Goal: Information Seeking & Learning: Learn about a topic

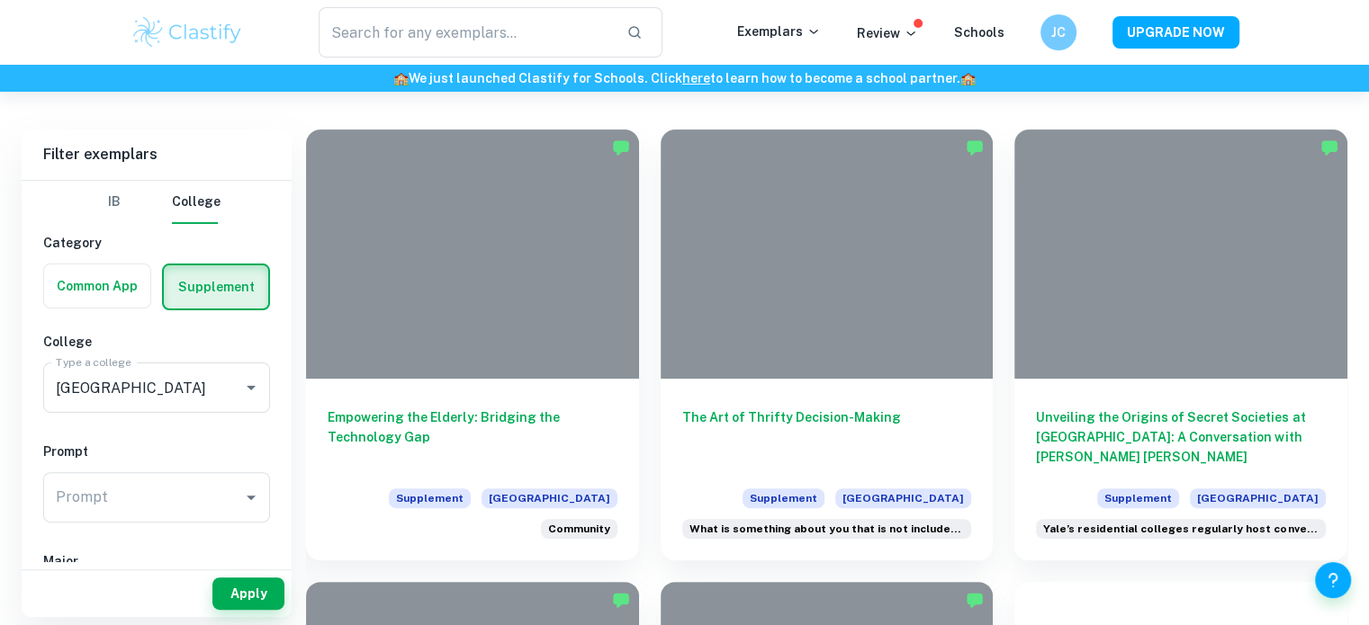
scroll to position [389, 0]
click at [472, 408] on h6 "Empowering the Elderly: Bridging the Technology Gap" at bounding box center [473, 437] width 290 height 59
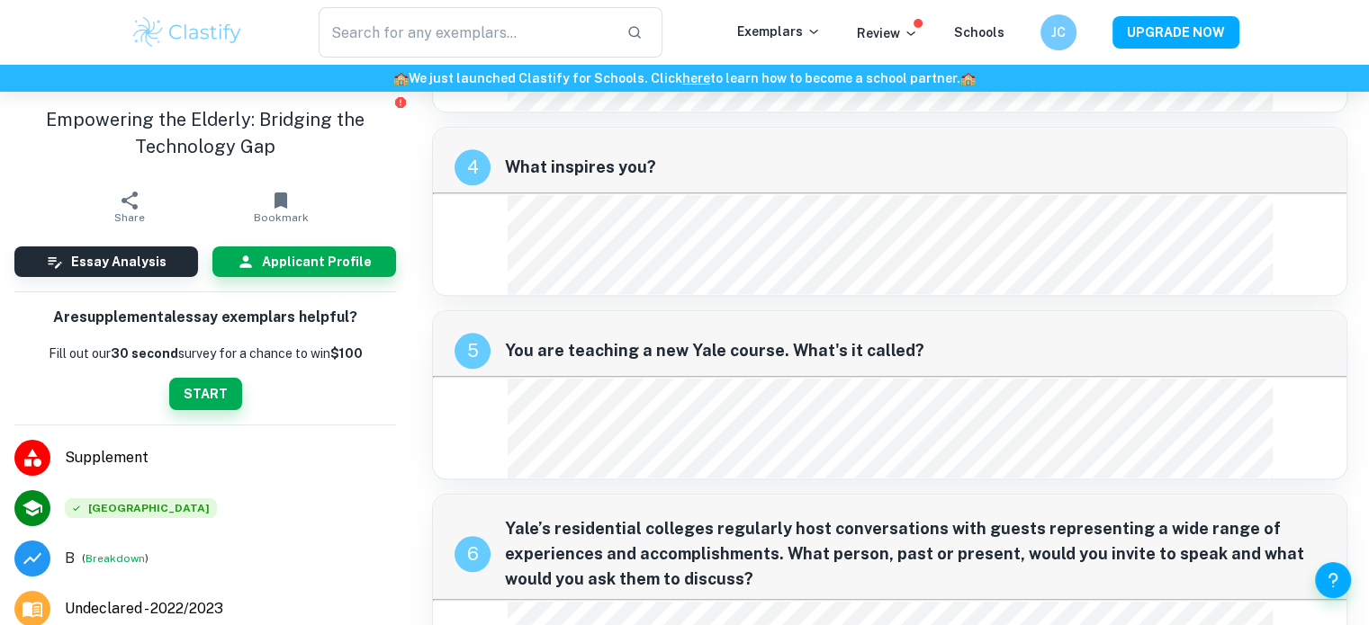
scroll to position [1825, 0]
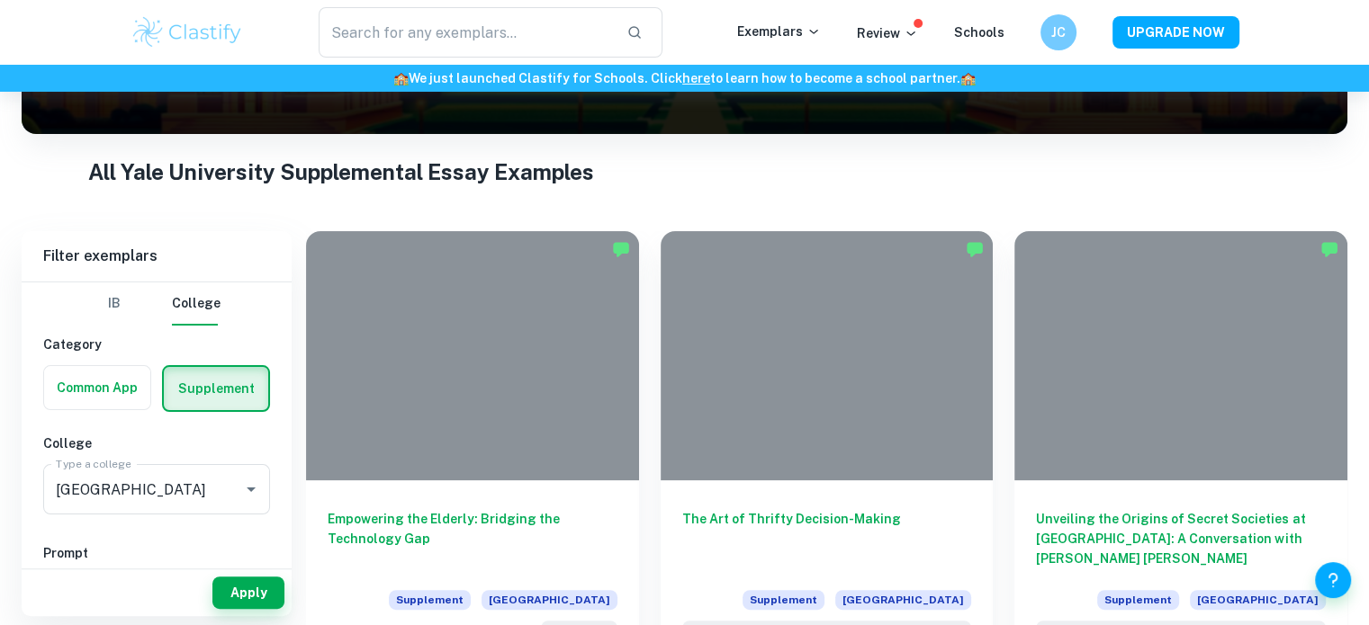
scroll to position [288, 0]
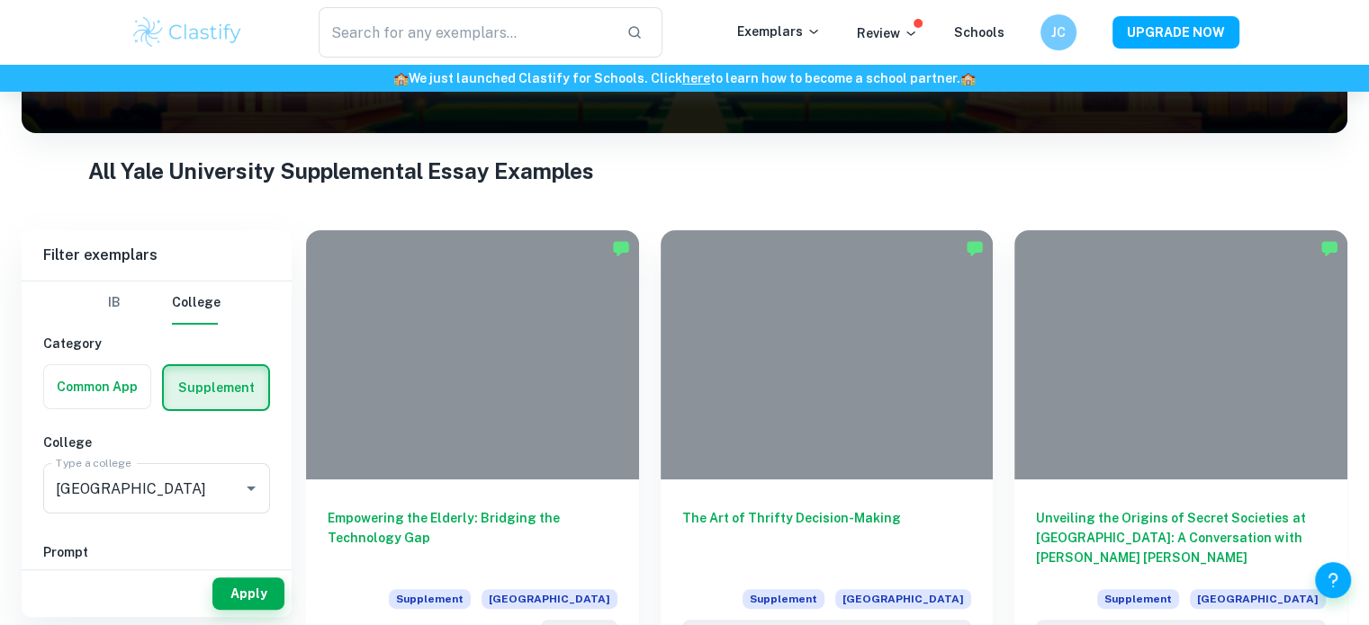
click at [832, 425] on div at bounding box center [827, 354] width 333 height 249
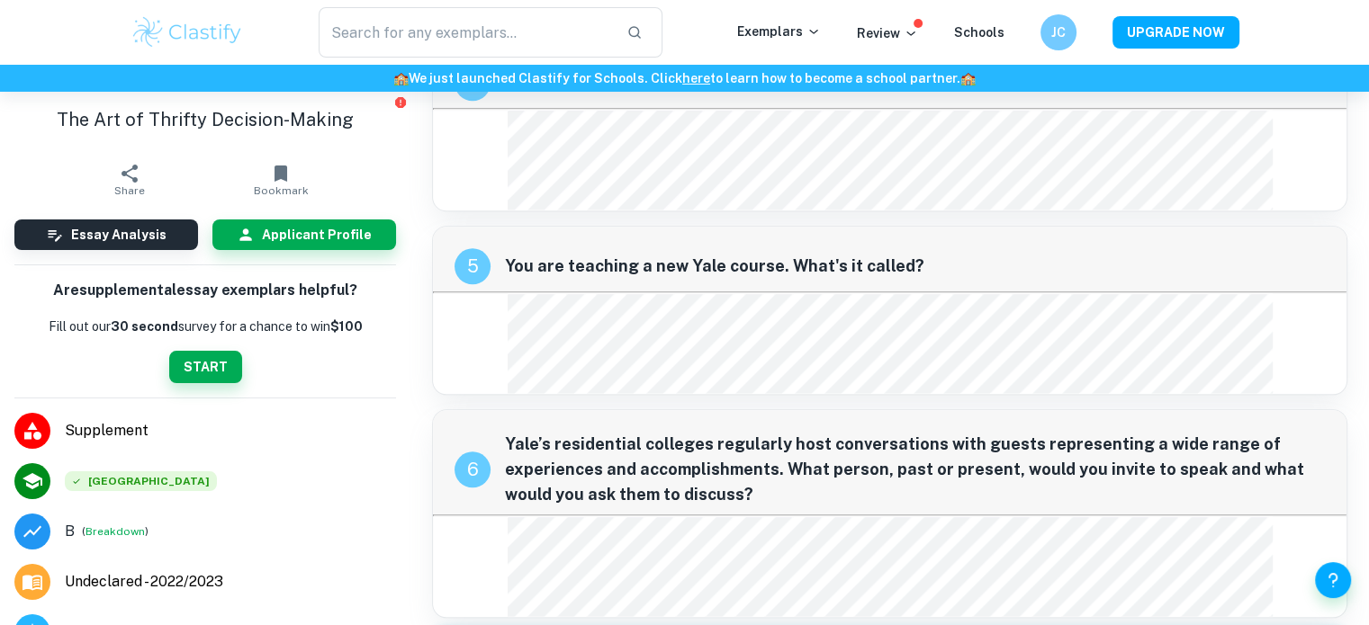
scroll to position [1821, 0]
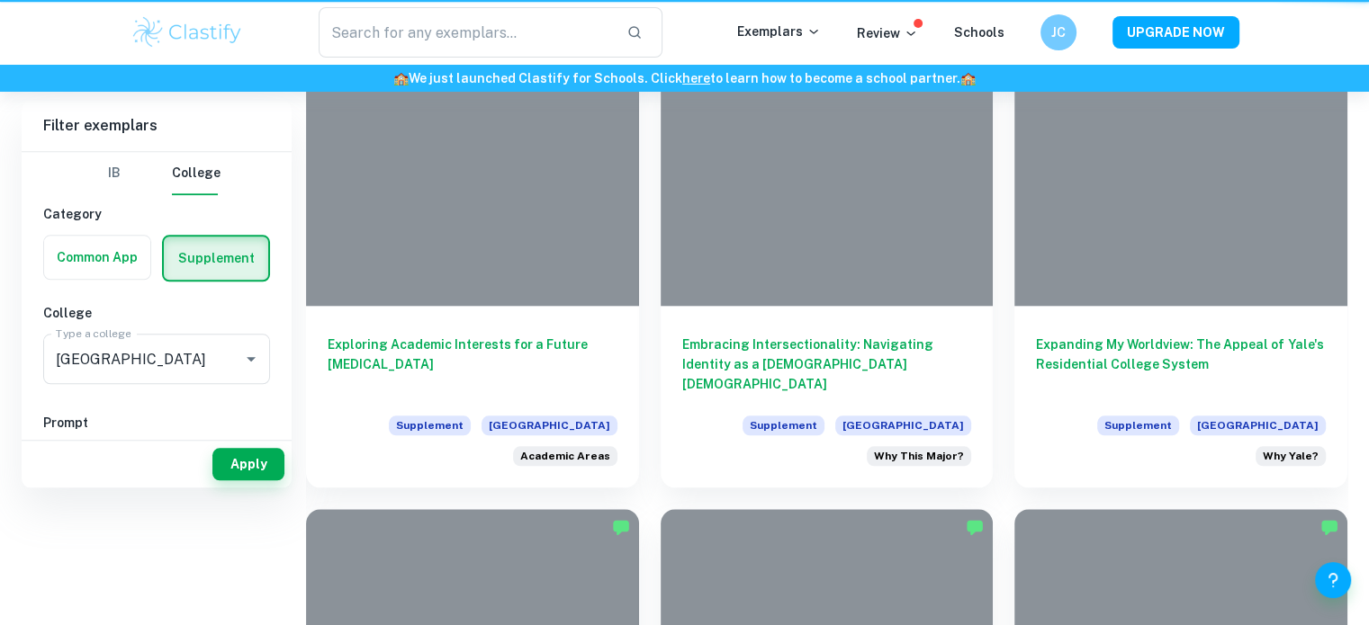
scroll to position [288, 0]
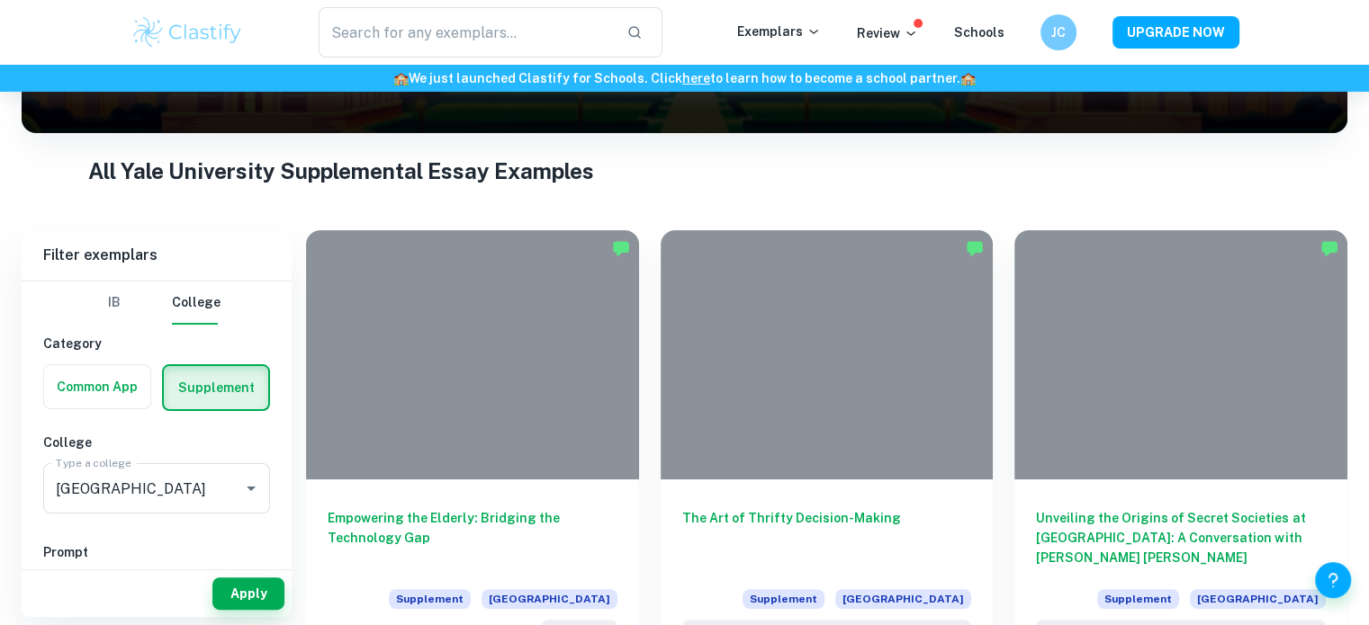
click at [1164, 436] on div at bounding box center [1180, 354] width 333 height 249
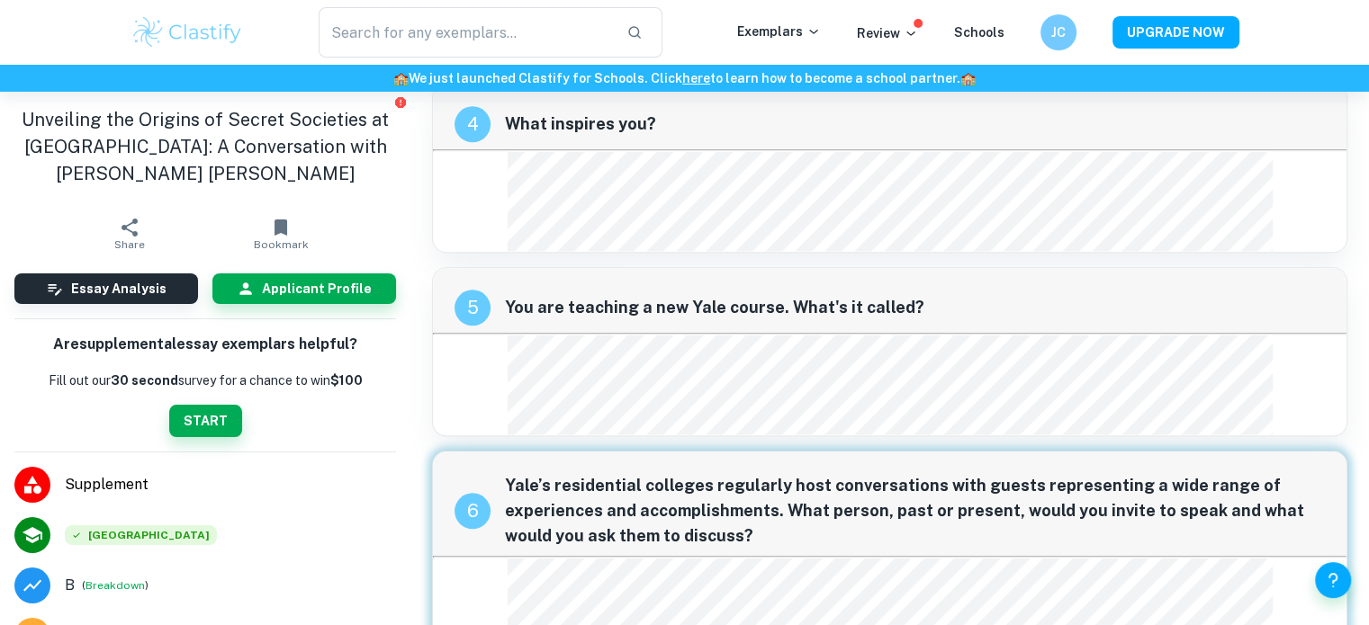
scroll to position [1868, 0]
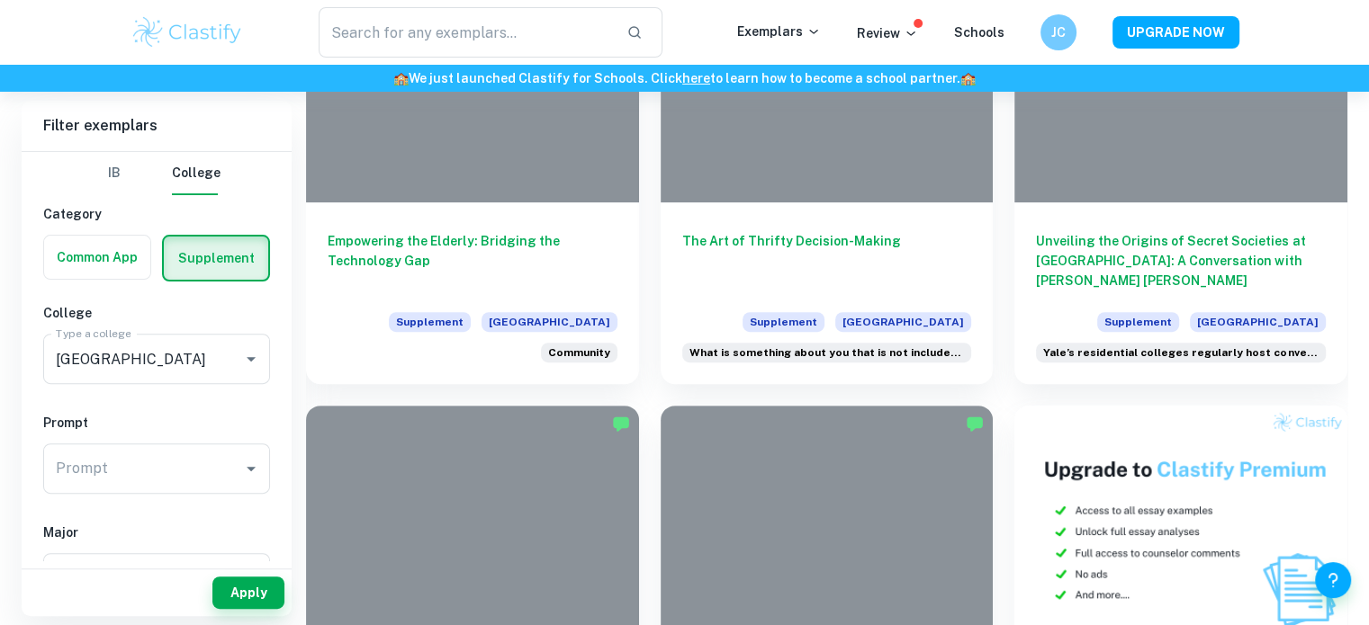
scroll to position [567, 0]
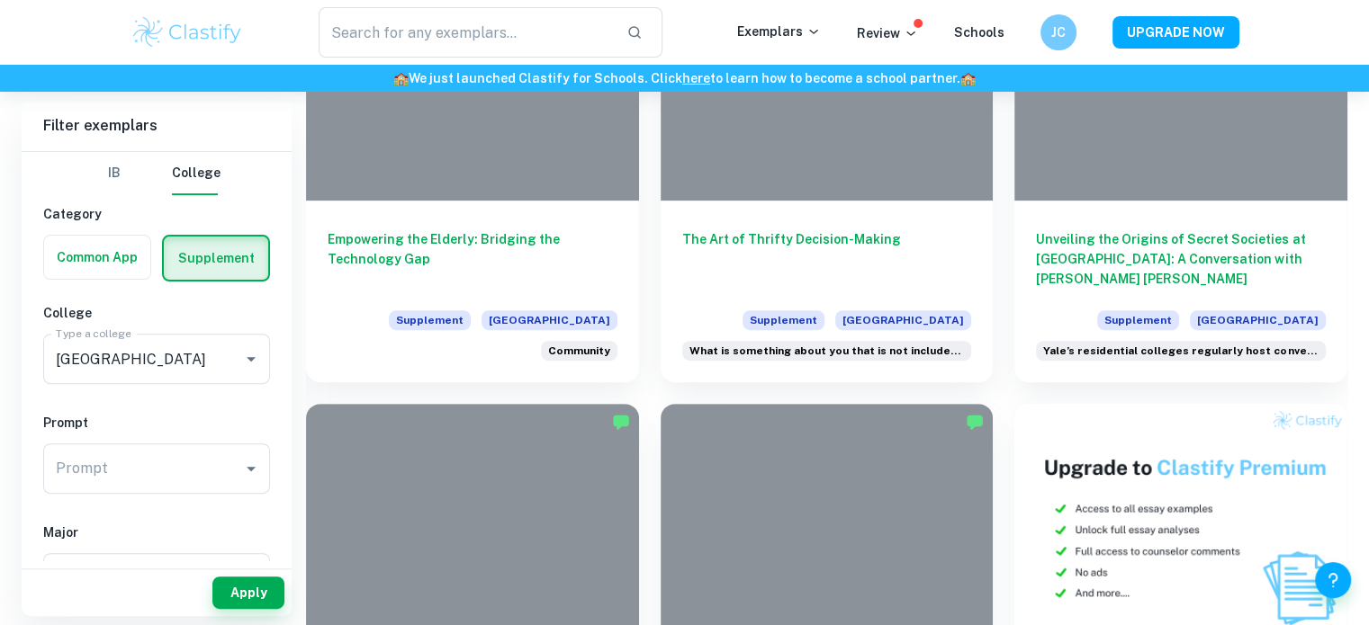
click at [1105, 229] on h6 "Unveiling the Origins of Secret Societies at [GEOGRAPHIC_DATA]: A Conversation …" at bounding box center [1181, 258] width 290 height 59
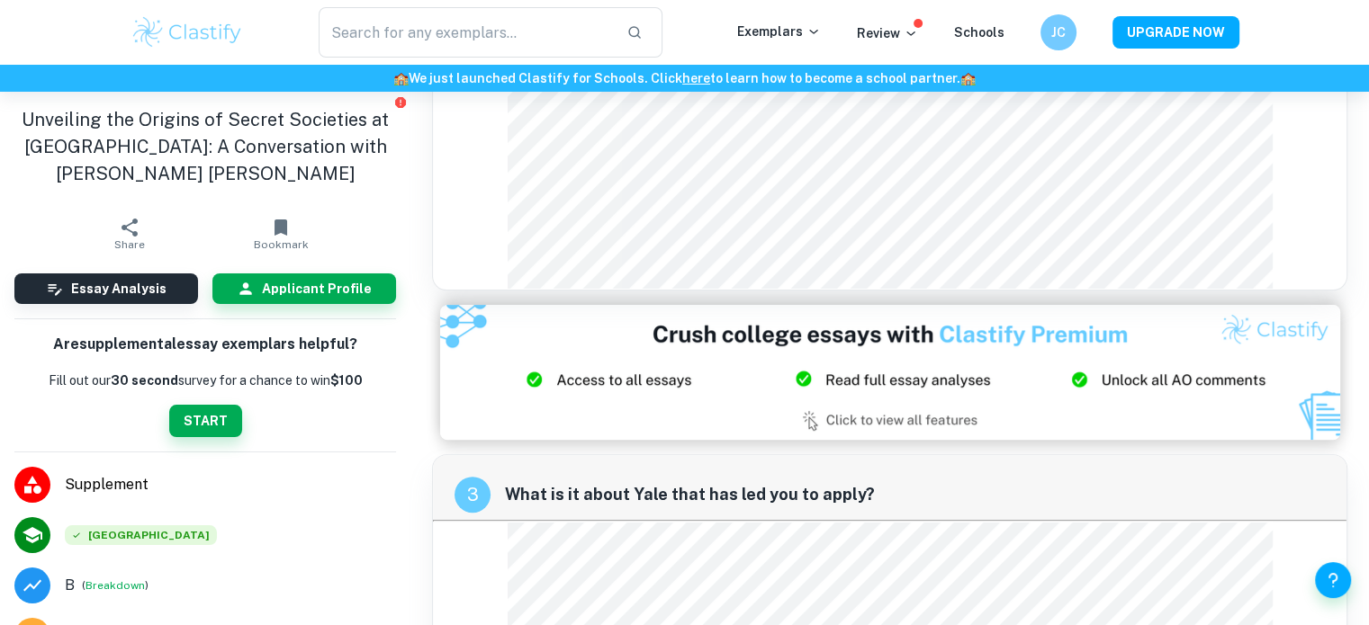
scroll to position [519, 0]
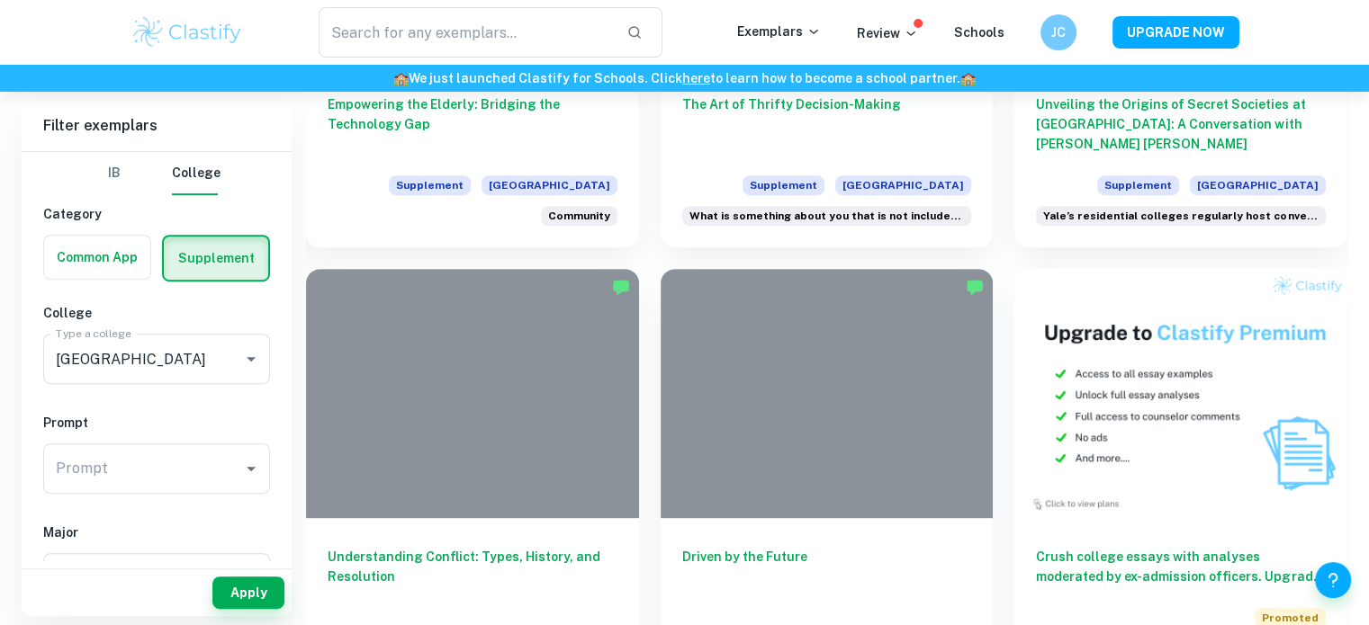
scroll to position [752, 0]
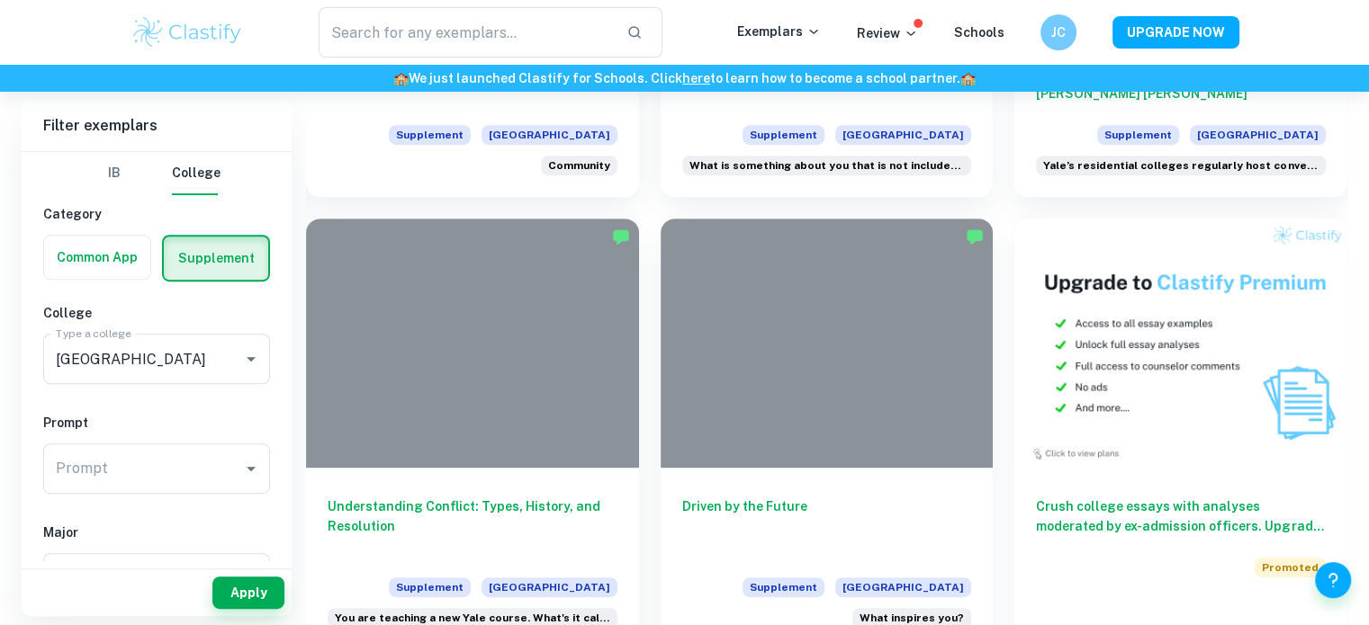
click at [454, 503] on h6 "Understanding Conflict: Types, History, and Resolution" at bounding box center [473, 526] width 290 height 59
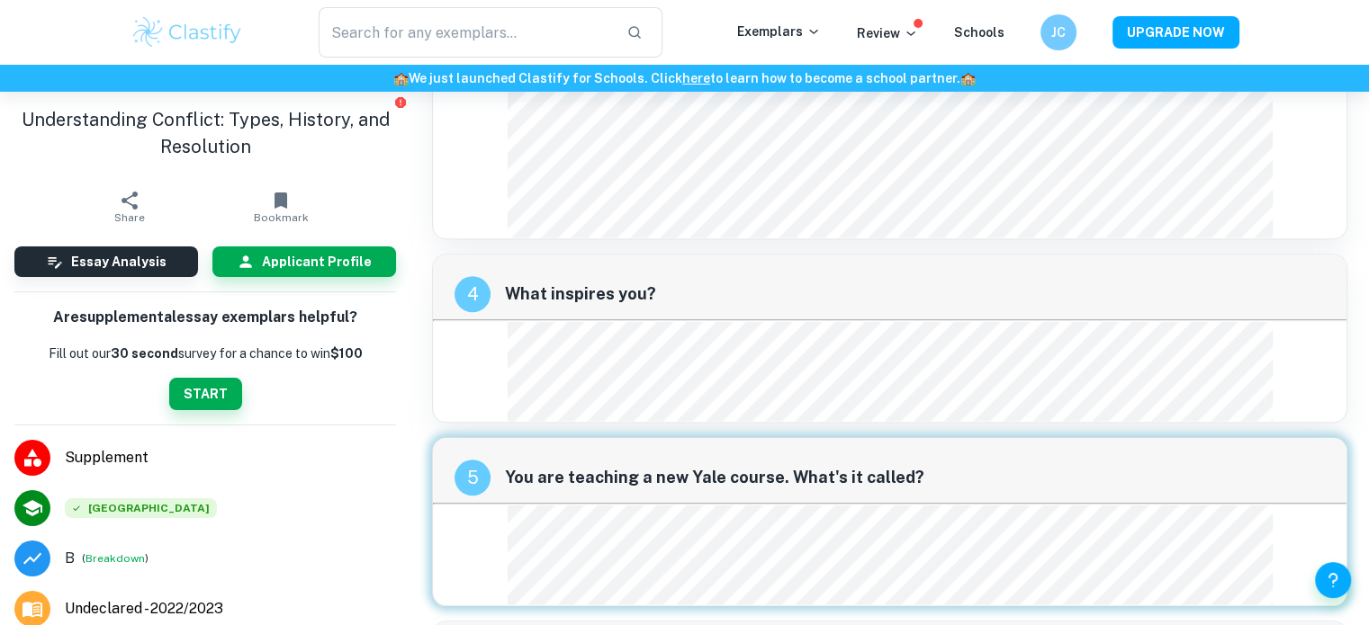
scroll to position [1705, 0]
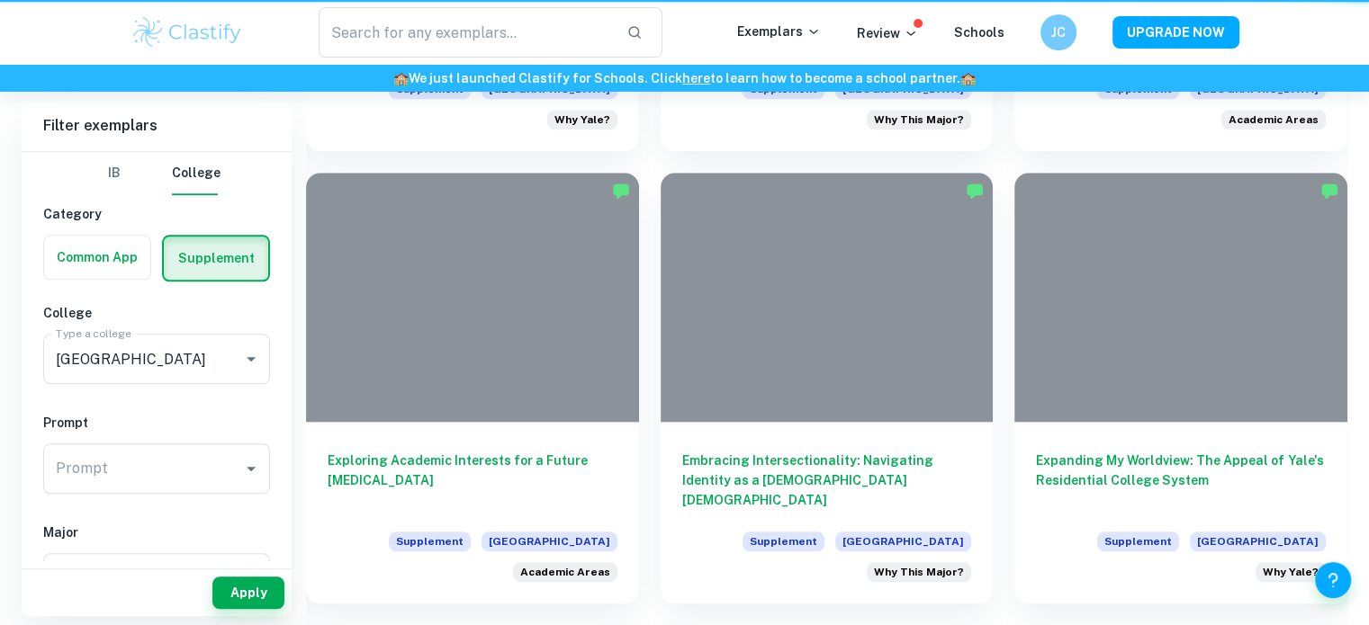
scroll to position [752, 0]
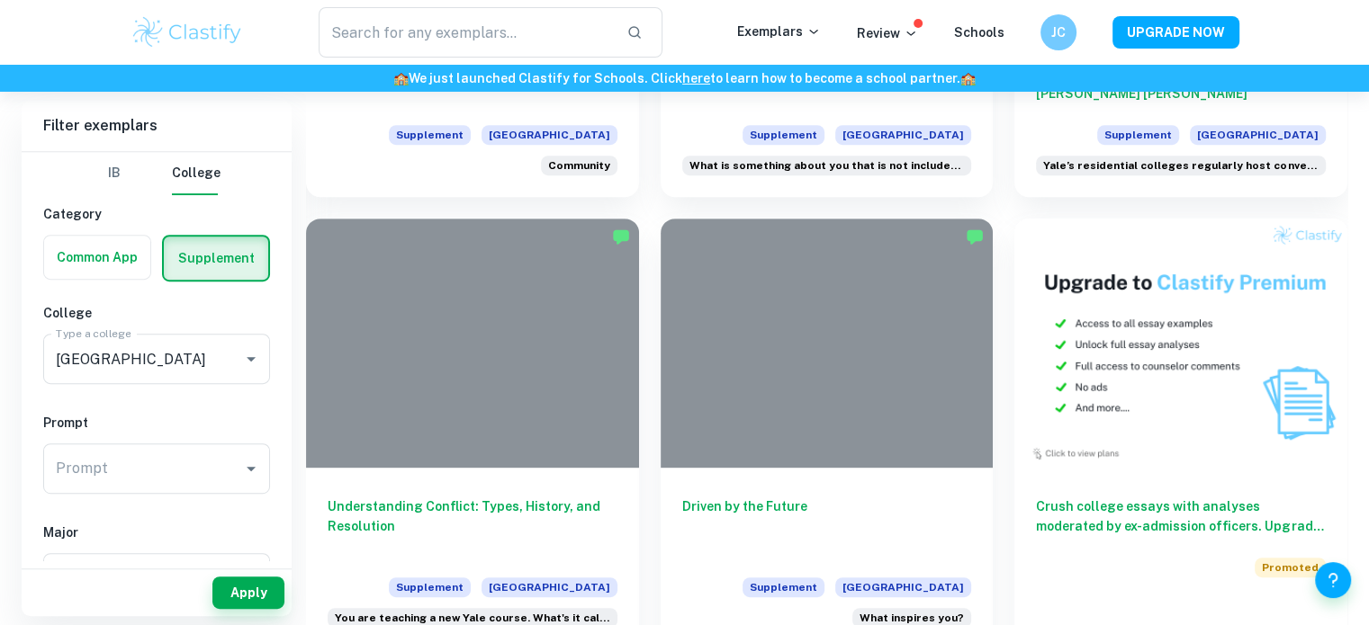
click at [129, 452] on input "Prompt" at bounding box center [143, 469] width 184 height 34
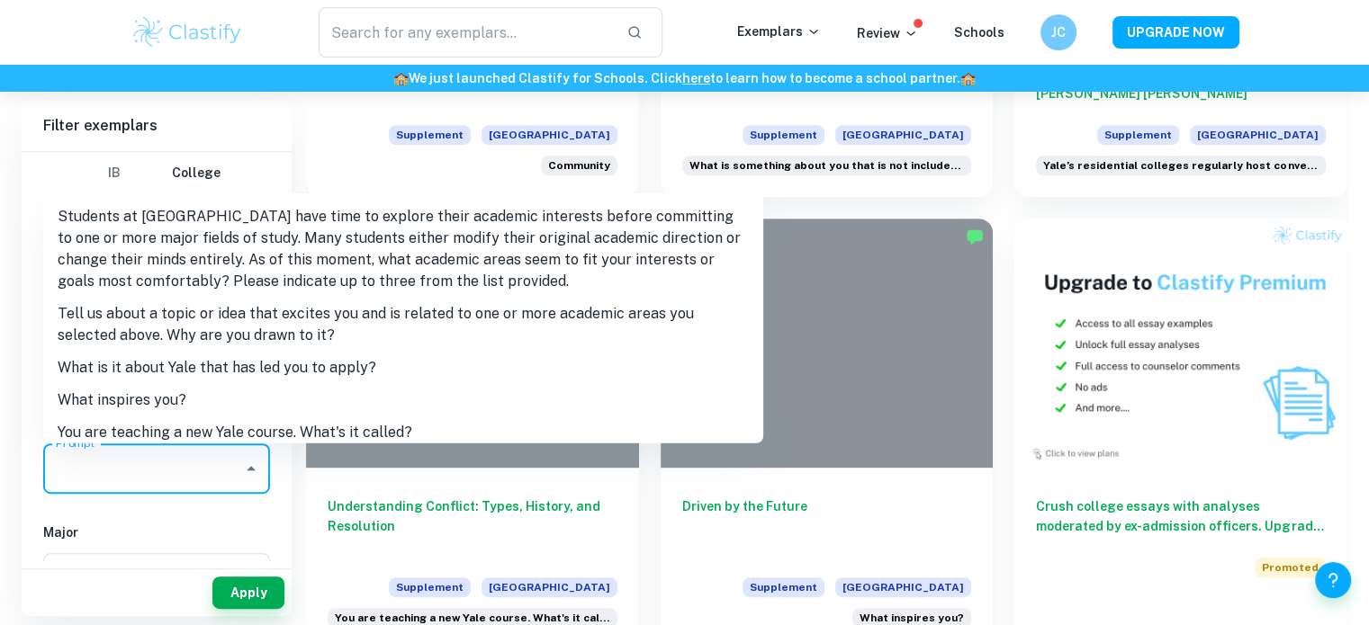
click at [177, 395] on li "What inspires you?" at bounding box center [403, 400] width 720 height 32
type input "What inspires you?"
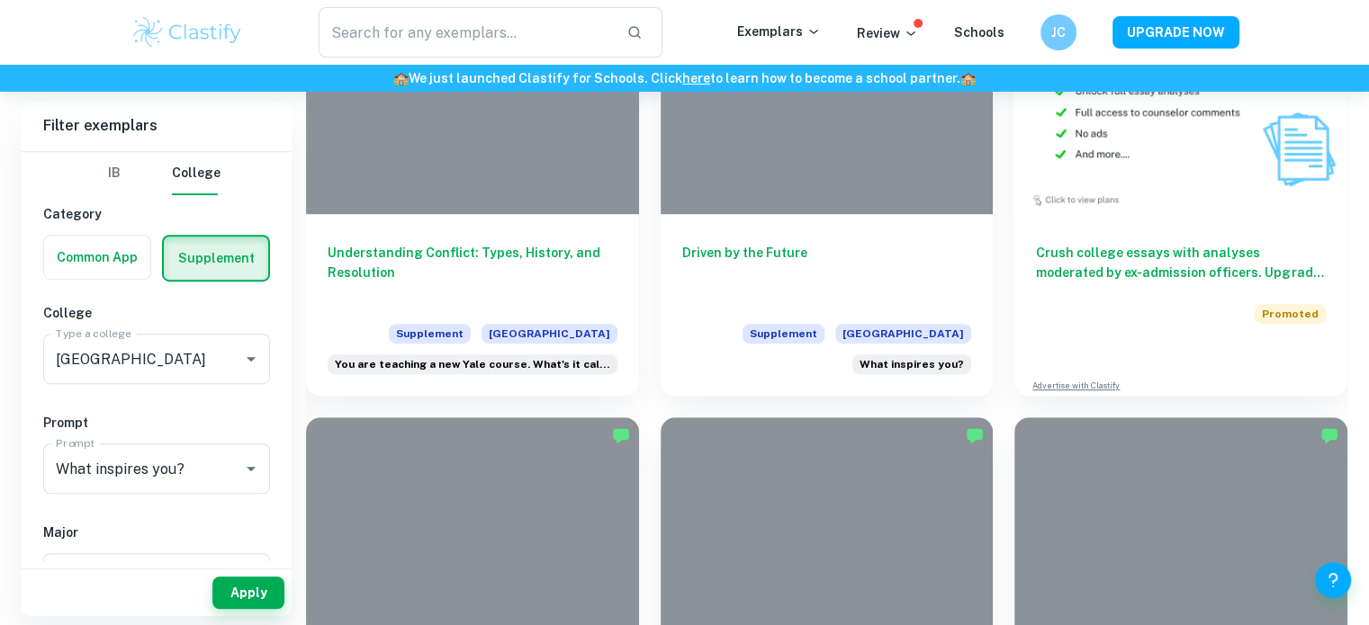
scroll to position [1007, 0]
click at [240, 589] on button "Apply" at bounding box center [248, 593] width 72 height 32
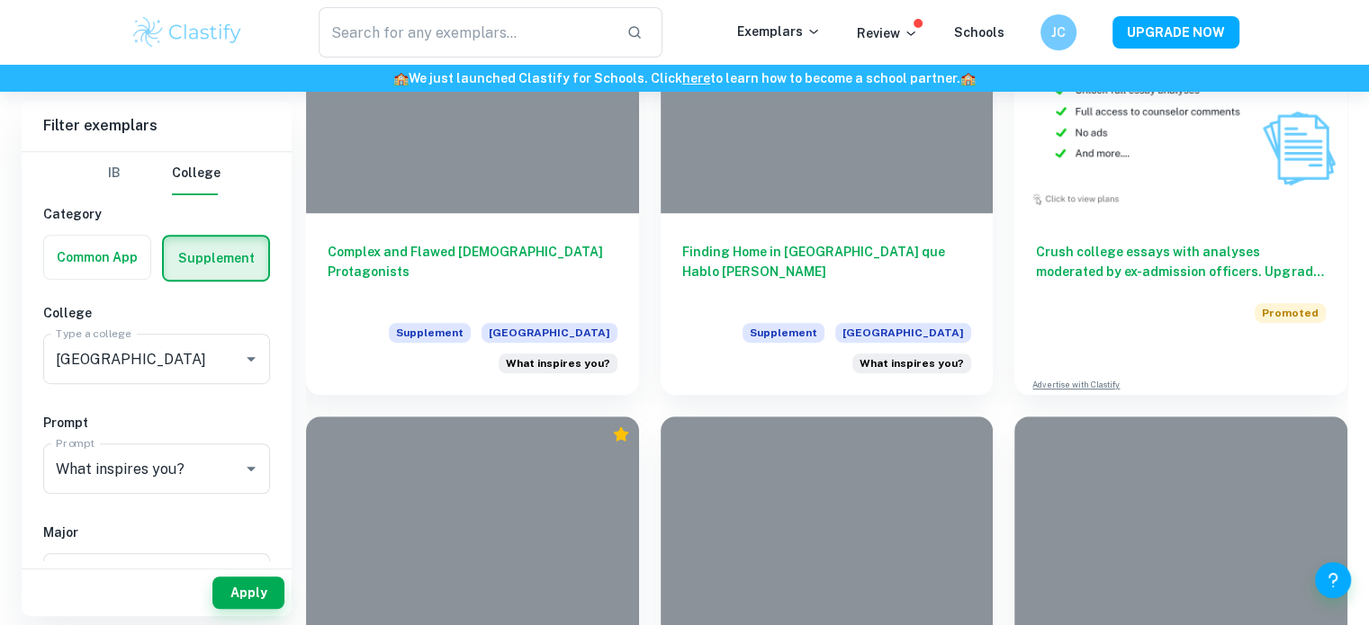
click at [490, 264] on h6 "Complex and Flawed [DEMOGRAPHIC_DATA] Protagonists" at bounding box center [473, 271] width 290 height 59
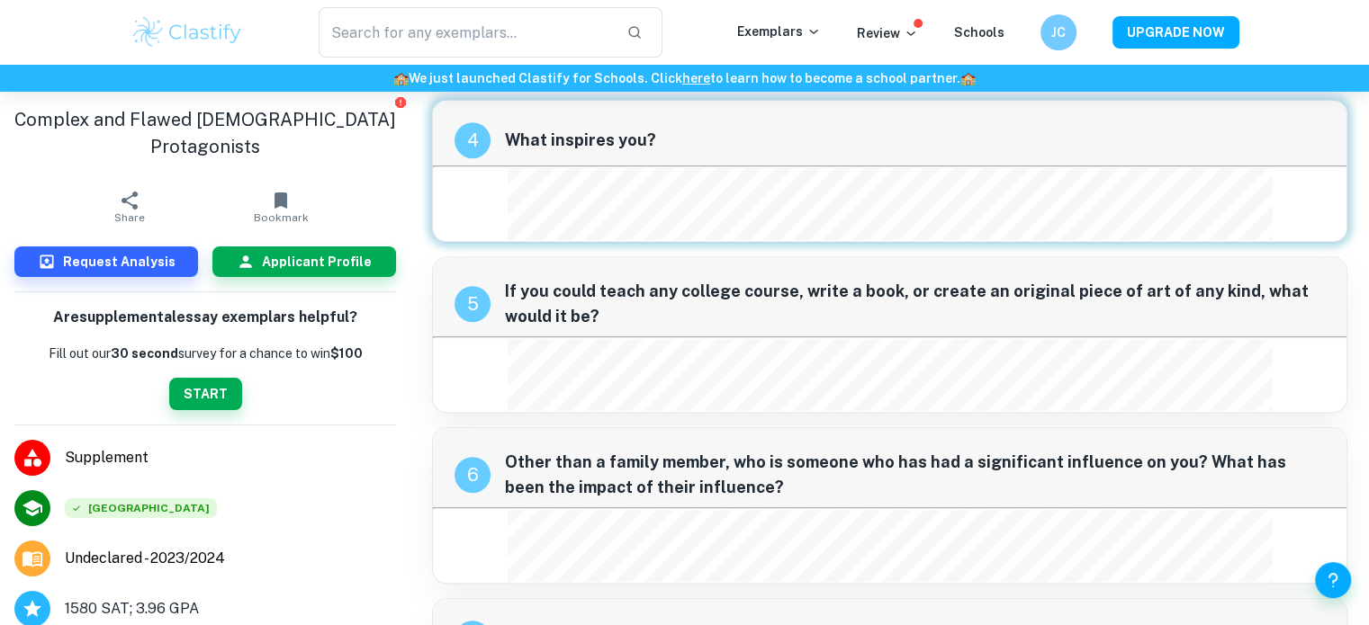
scroll to position [1051, 0]
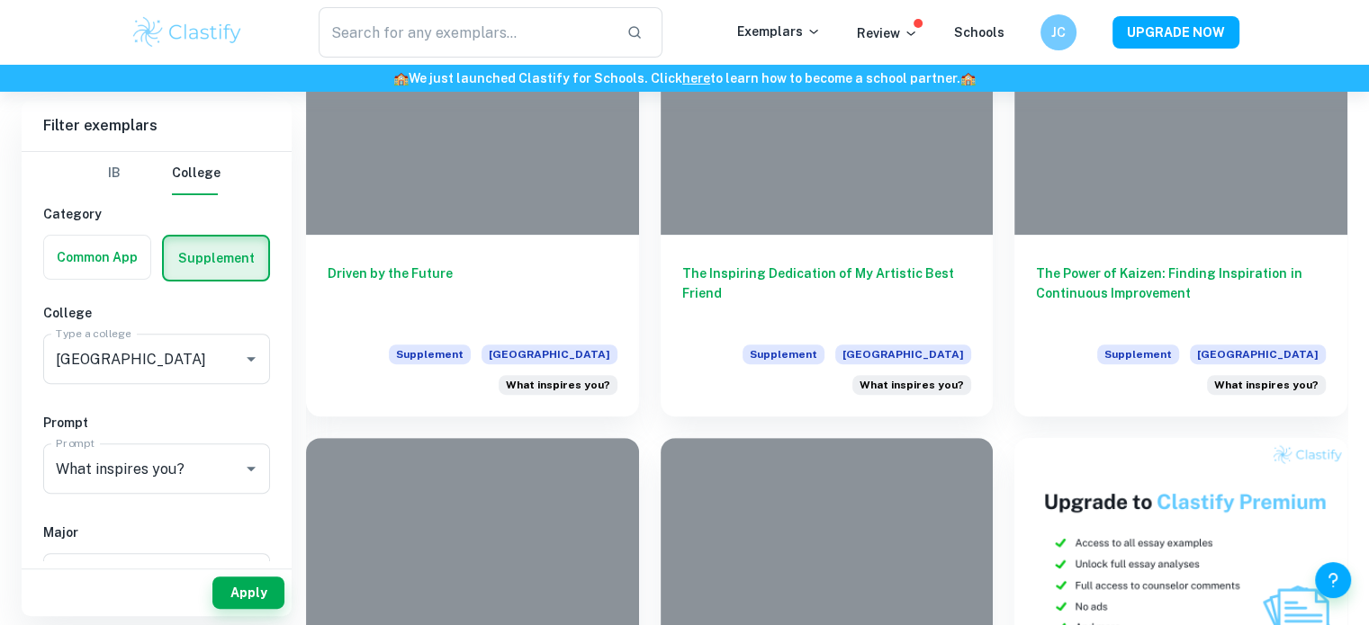
click at [778, 265] on h6 "The Inspiring Dedication of My Artistic Best Friend" at bounding box center [827, 293] width 290 height 59
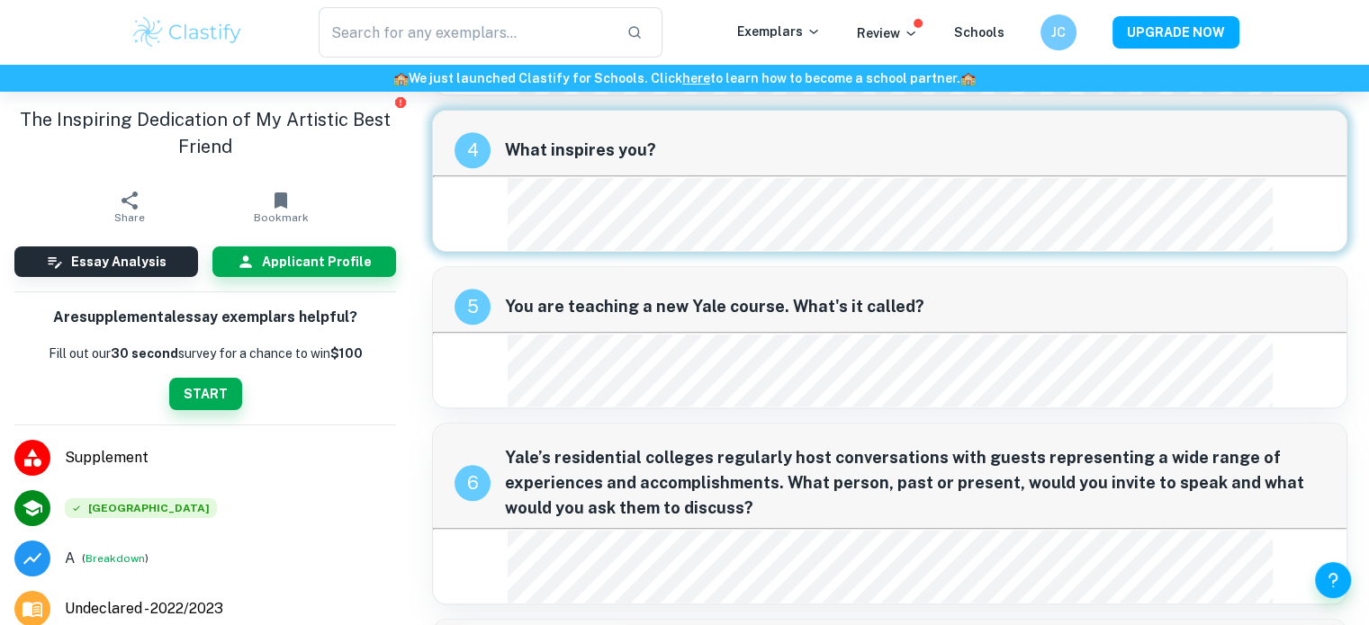
scroll to position [1548, 0]
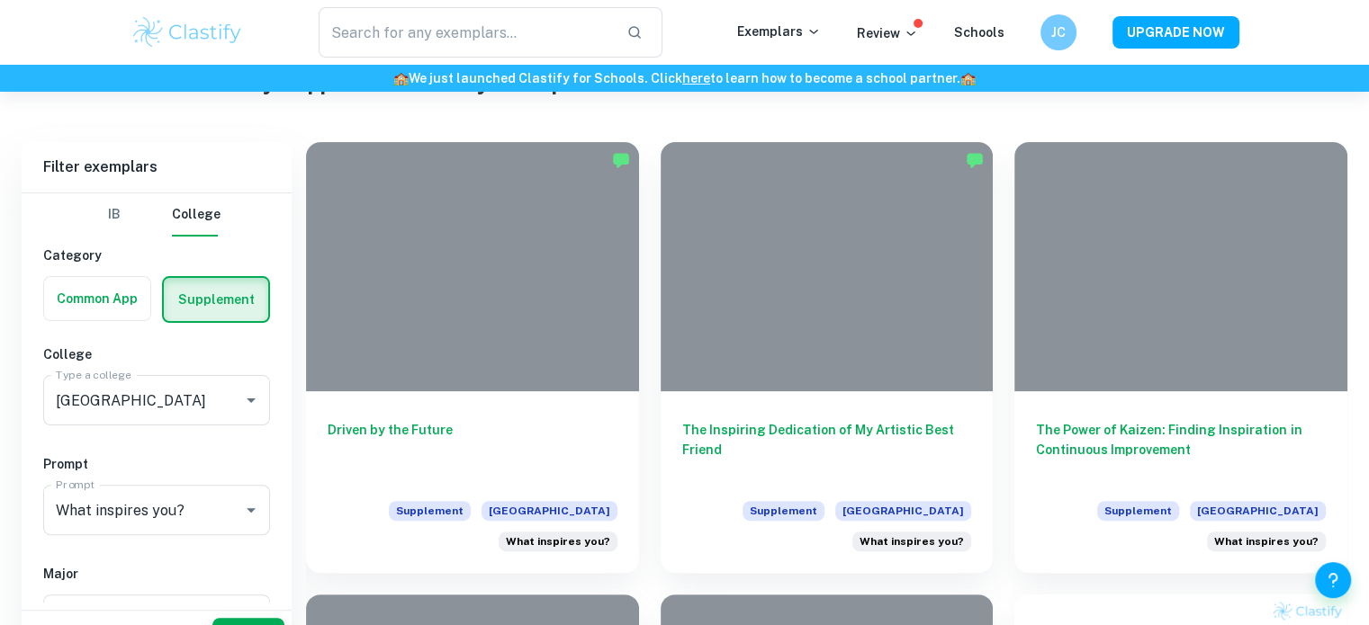
scroll to position [429, 0]
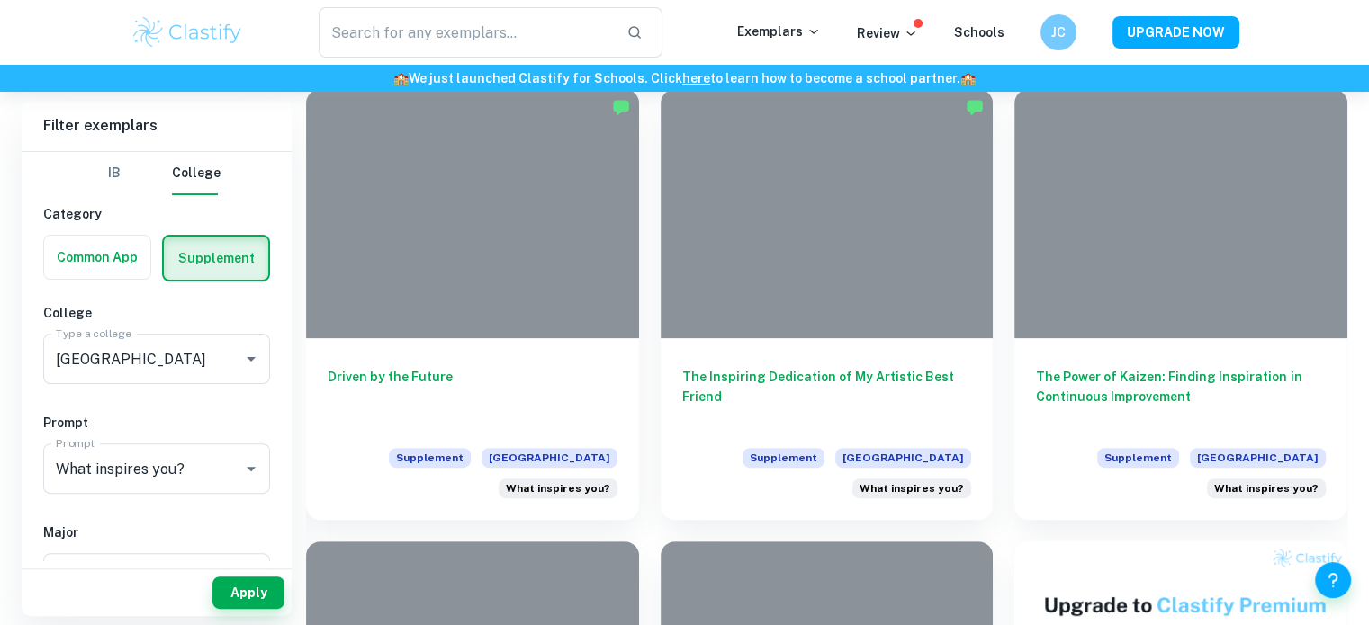
click at [1106, 400] on h6 "The Power of Kaizen: Finding Inspiration in Continuous Improvement" at bounding box center [1181, 396] width 290 height 59
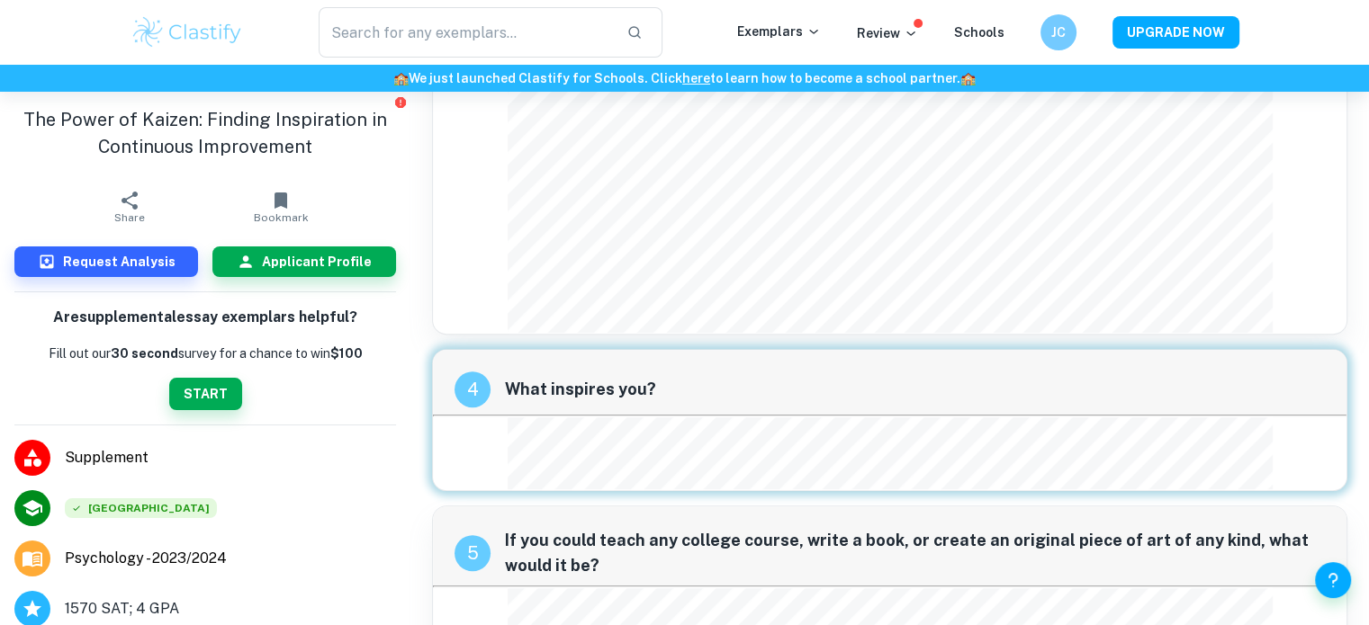
scroll to position [1062, 0]
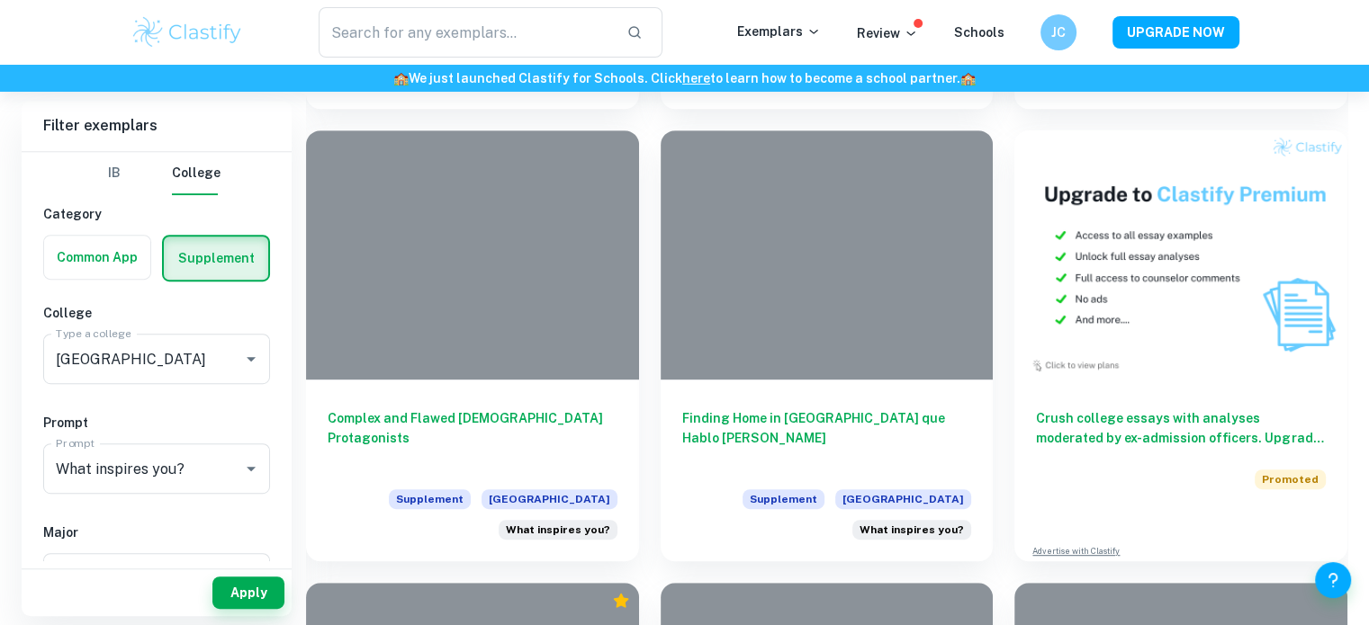
scroll to position [847, 0]
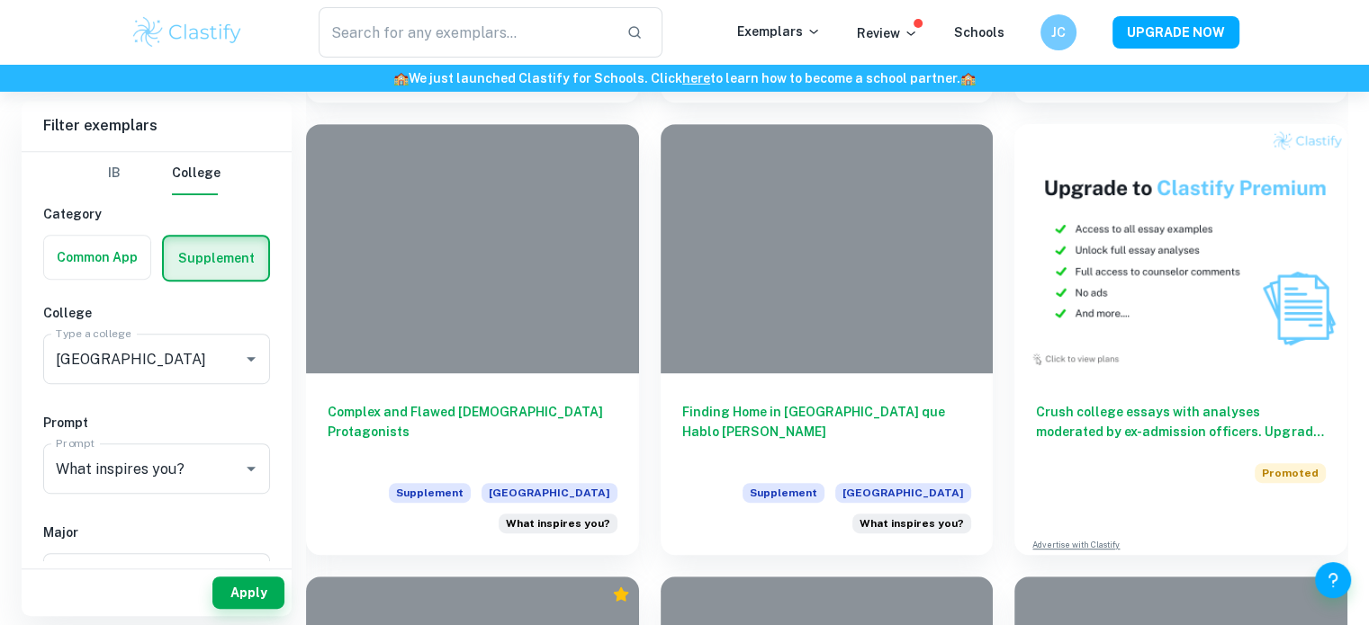
click at [574, 417] on h6 "Complex and Flawed [DEMOGRAPHIC_DATA] Protagonists" at bounding box center [473, 431] width 290 height 59
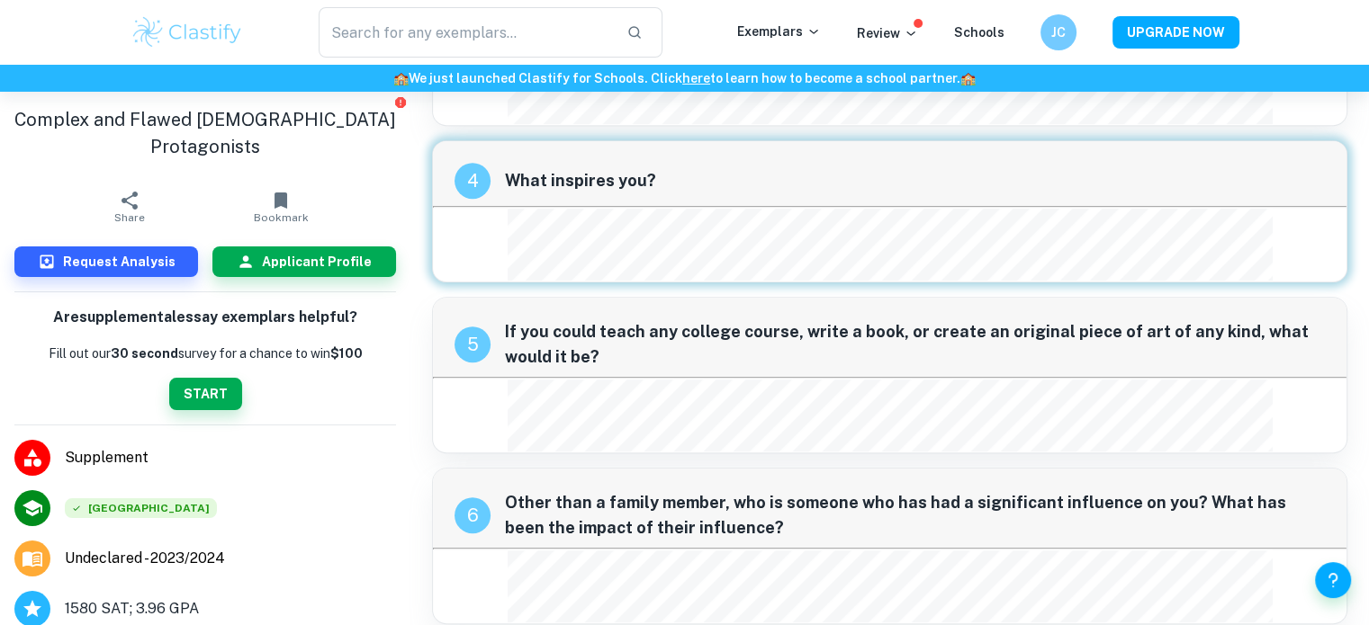
scroll to position [1014, 0]
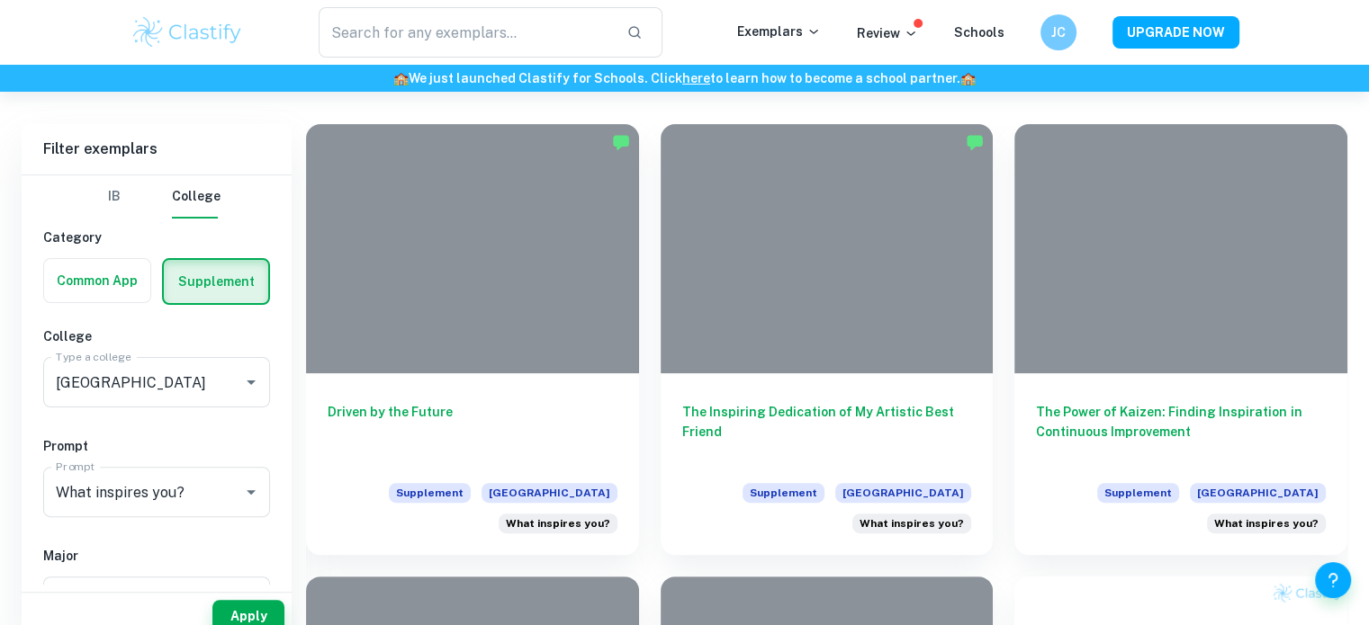
scroll to position [659, 0]
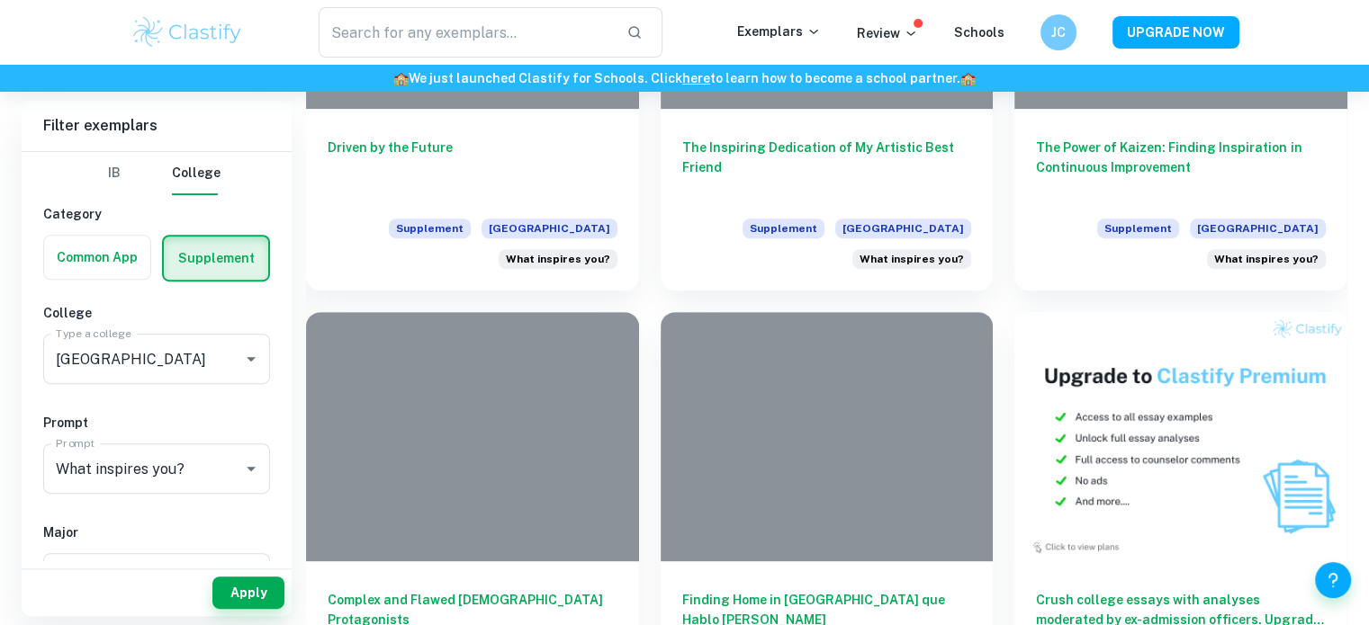
click at [921, 463] on div at bounding box center [827, 436] width 333 height 249
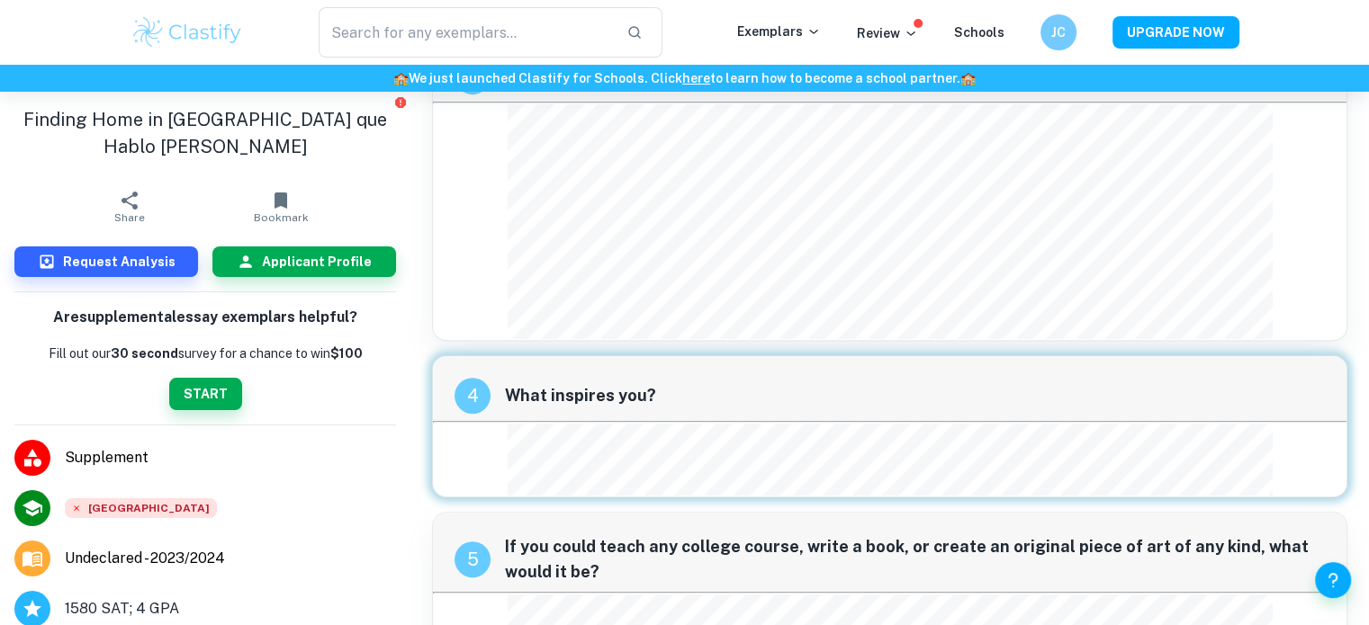
scroll to position [912, 0]
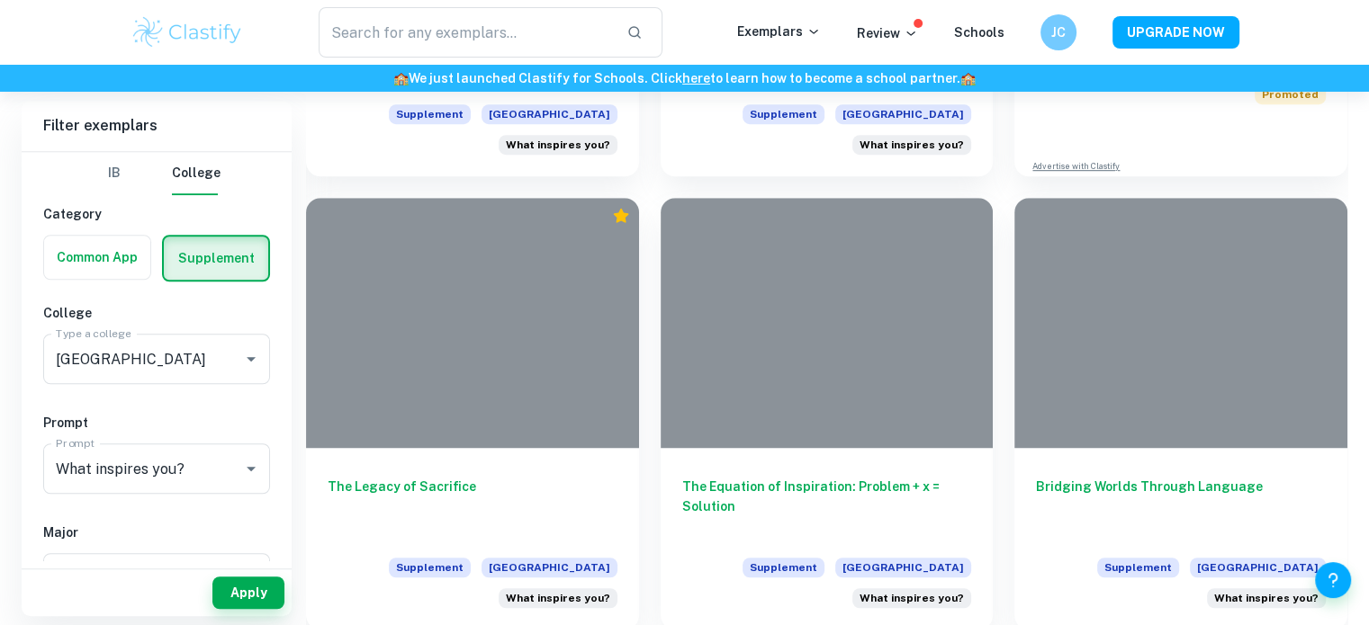
scroll to position [1244, 0]
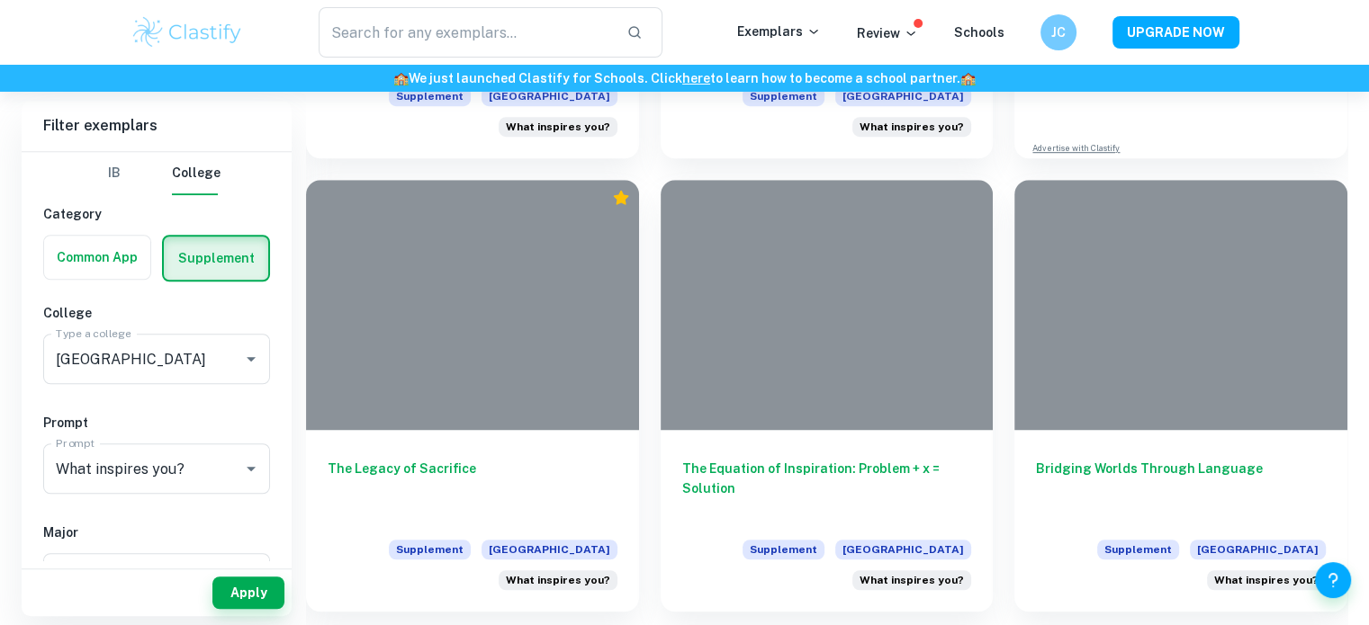
click at [745, 469] on h6 "The Equation of Inspiration: Problem + x = Solution" at bounding box center [827, 488] width 290 height 59
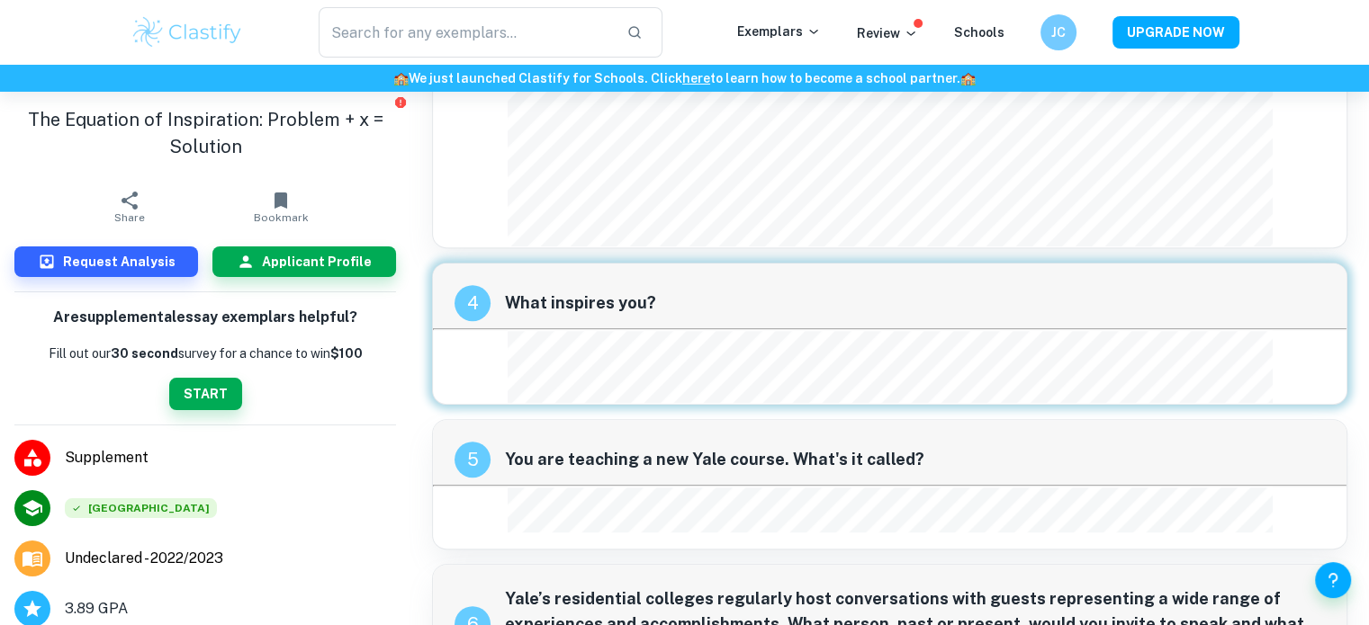
scroll to position [1063, 0]
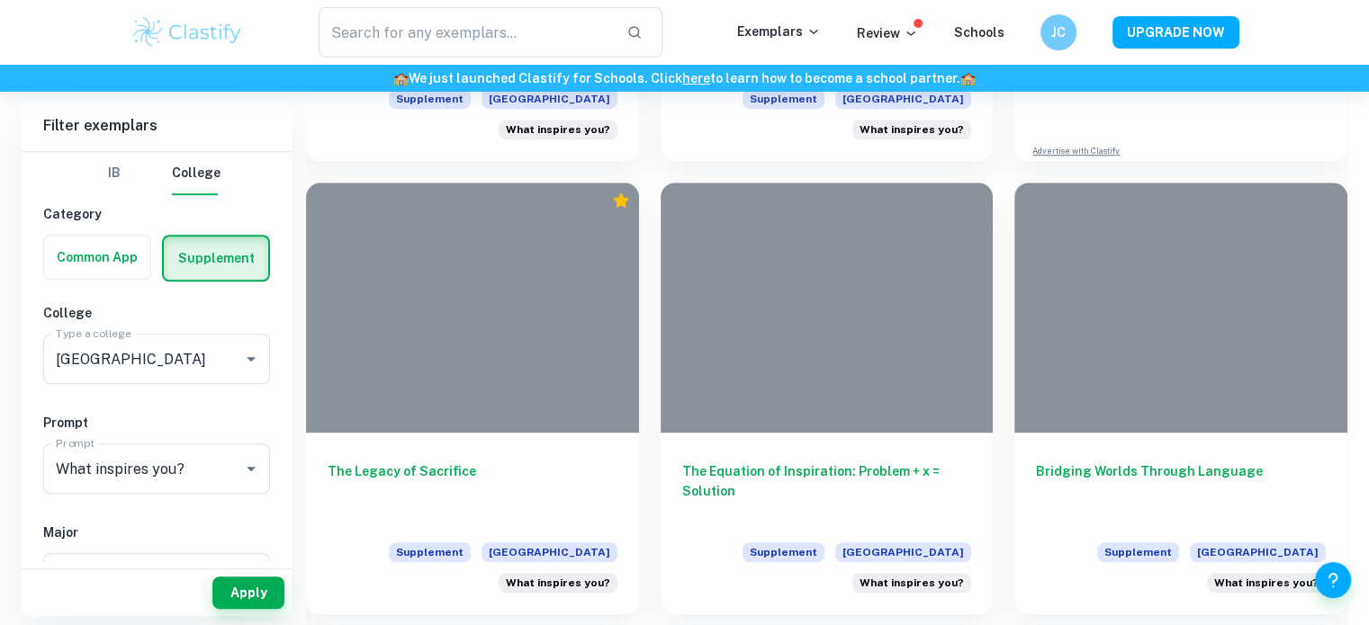
scroll to position [1292, 0]
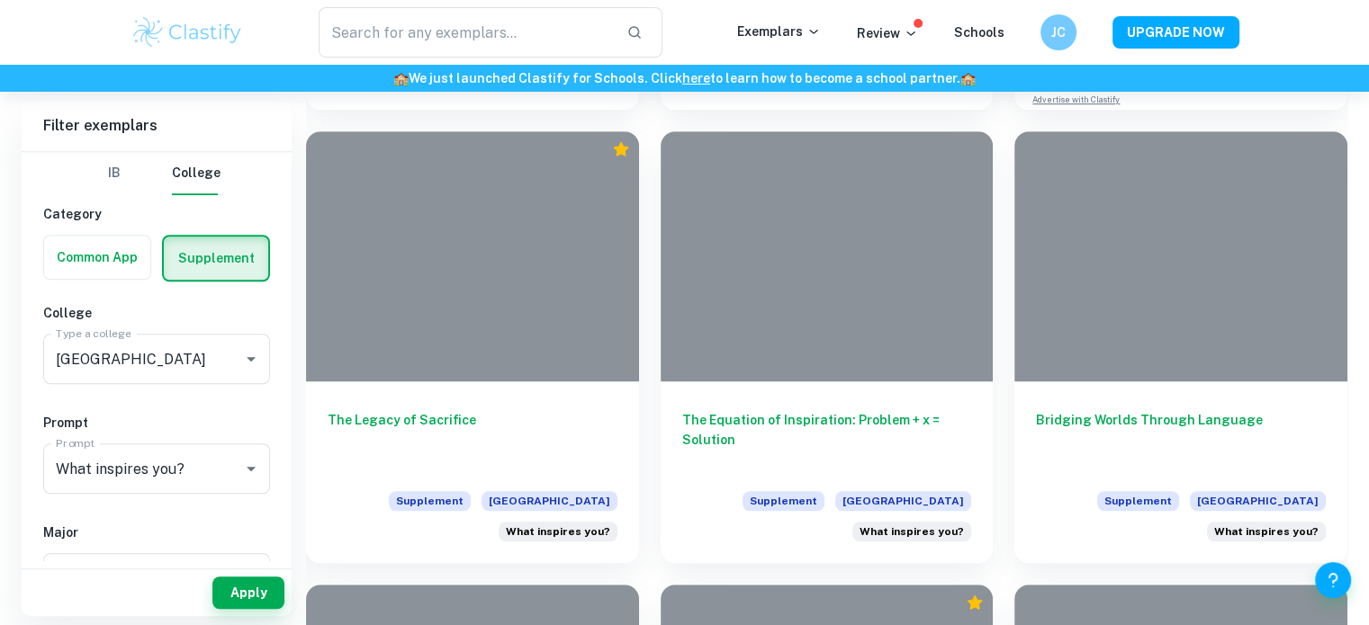
click at [1183, 373] on div at bounding box center [1180, 255] width 333 height 249
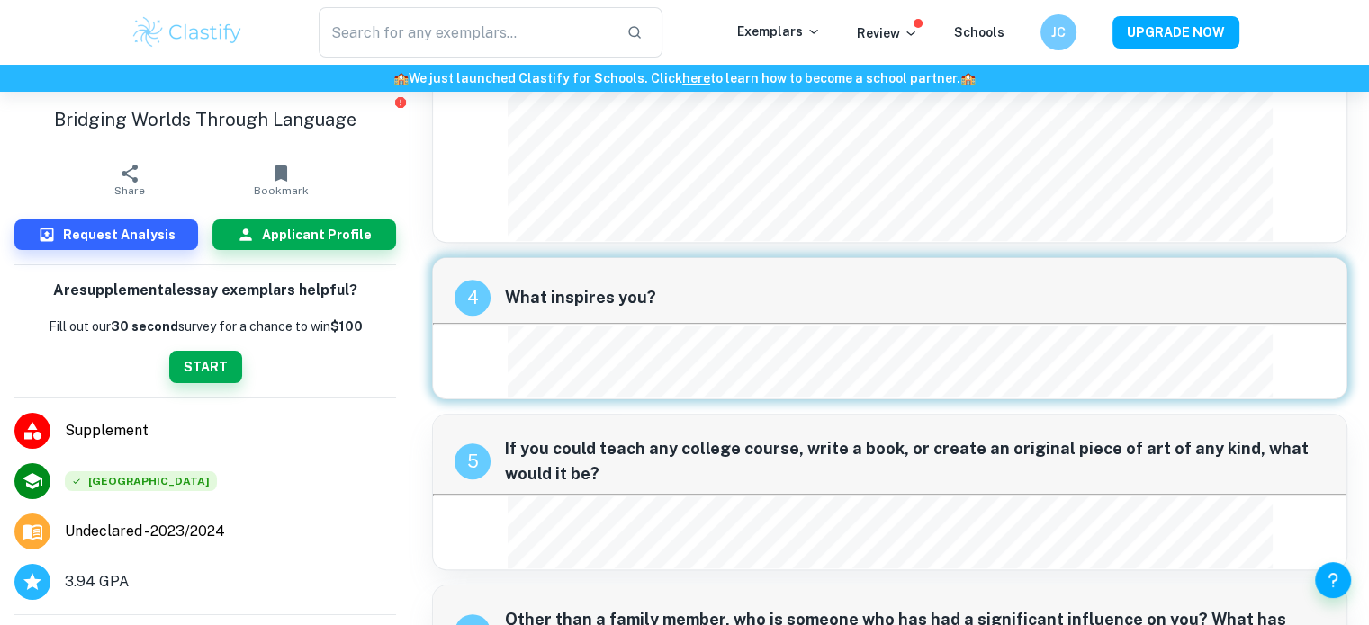
scroll to position [1092, 0]
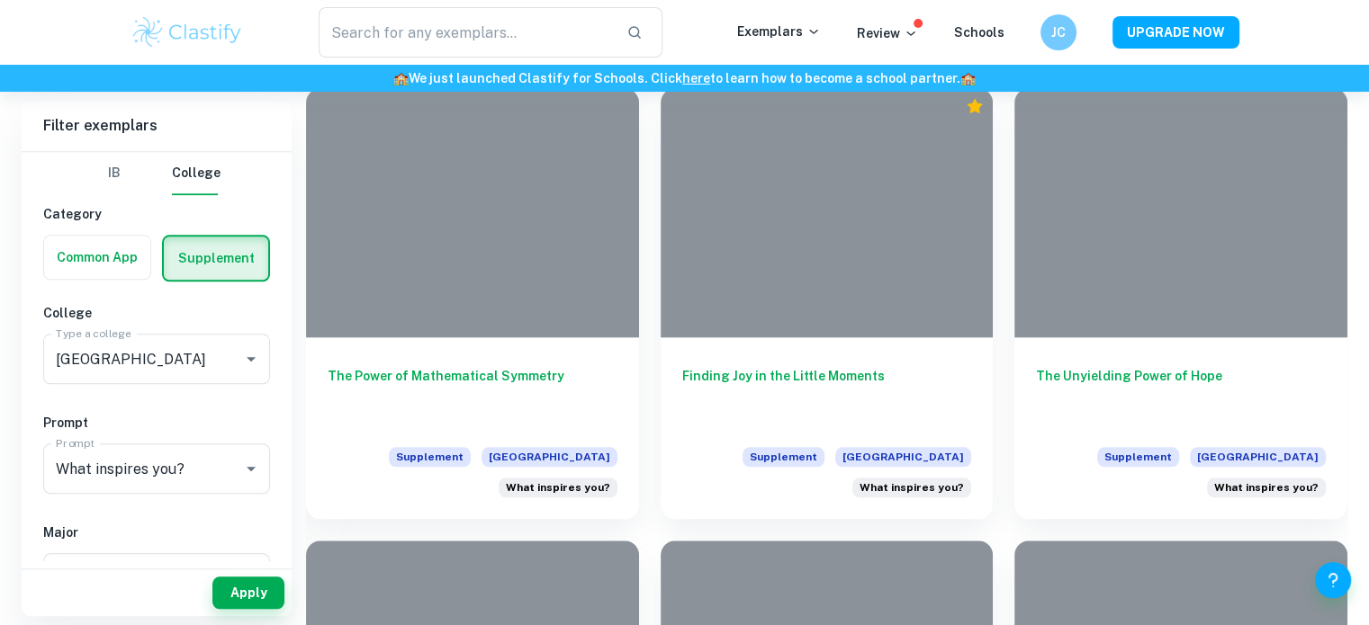
scroll to position [1789, 0]
click at [526, 388] on h6 "The Power of Mathematical Symmetry" at bounding box center [473, 395] width 290 height 59
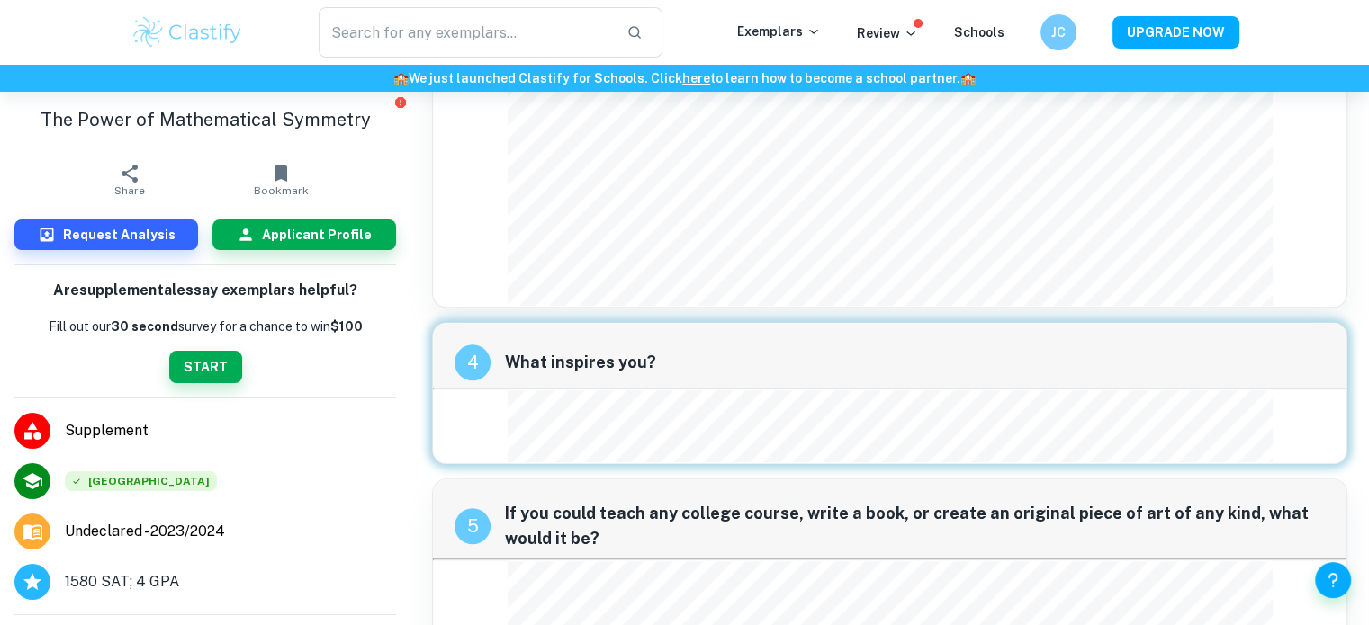
scroll to position [1958, 0]
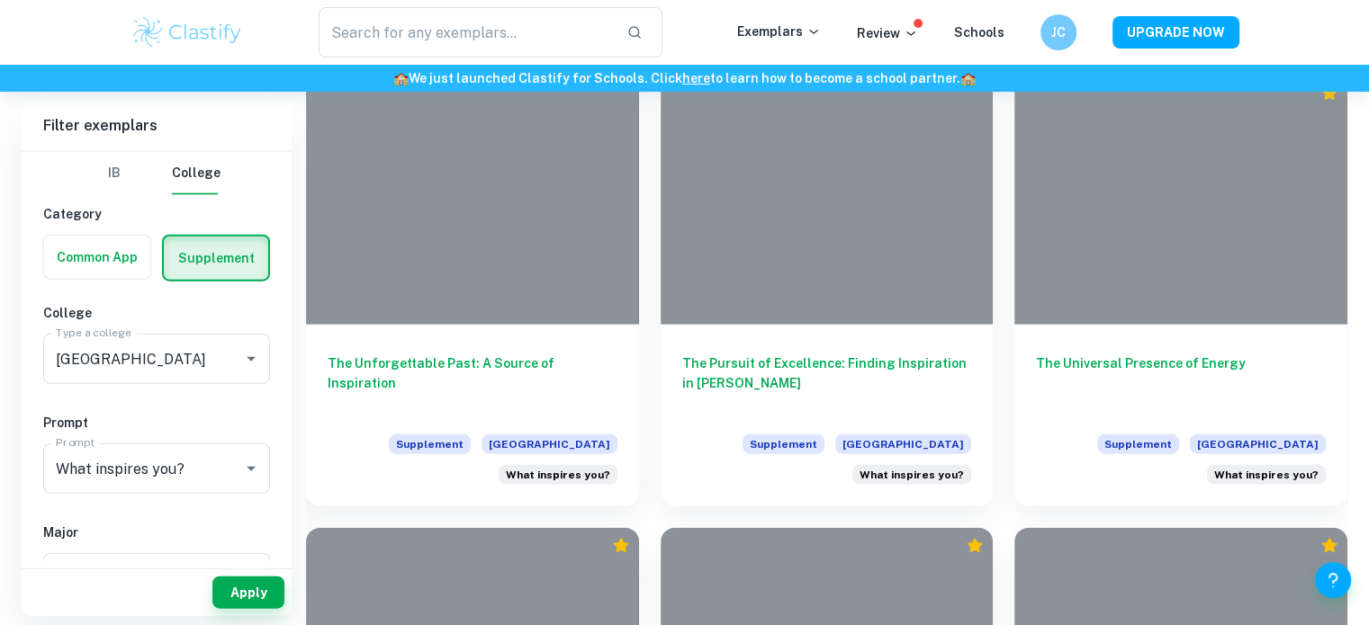
scroll to position [4067, 0]
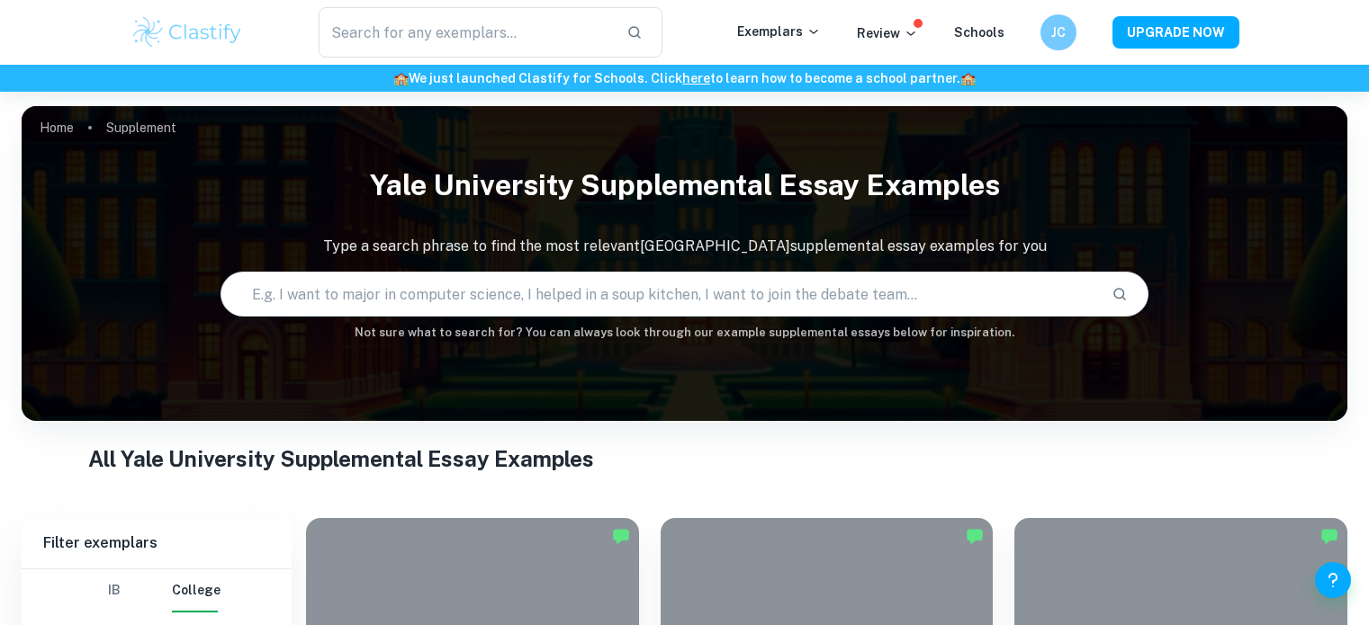
scroll to position [4039, 0]
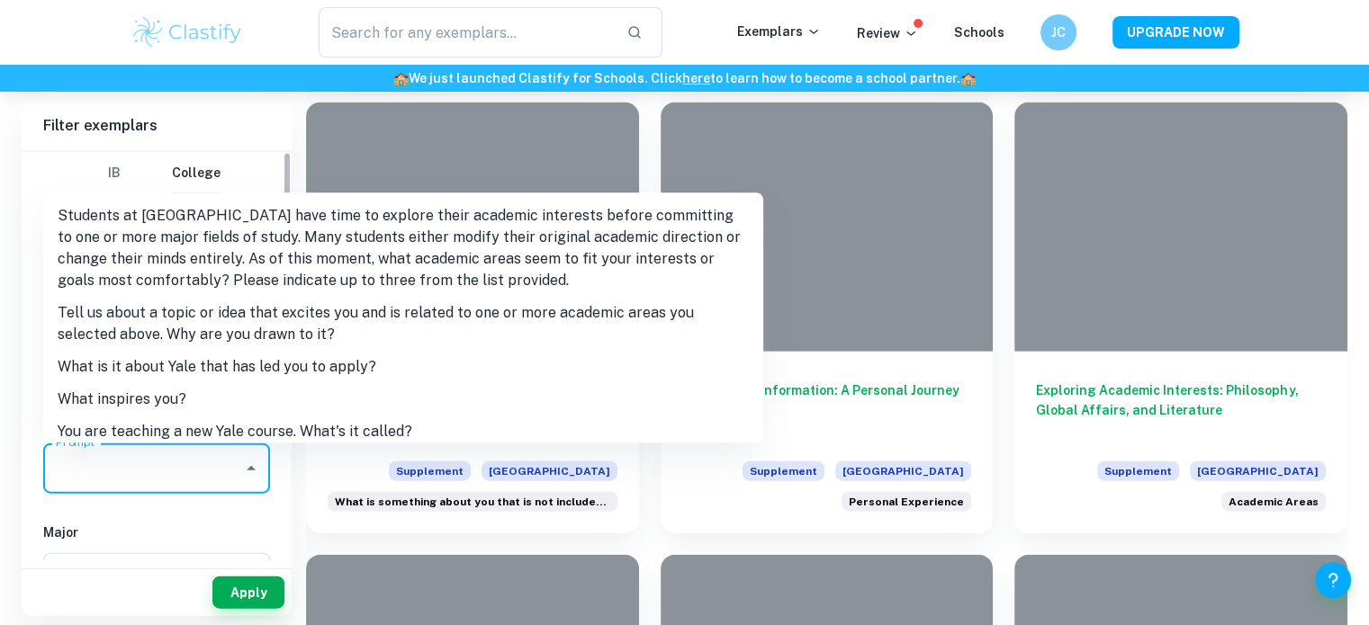
click at [168, 481] on input "Prompt" at bounding box center [143, 469] width 184 height 34
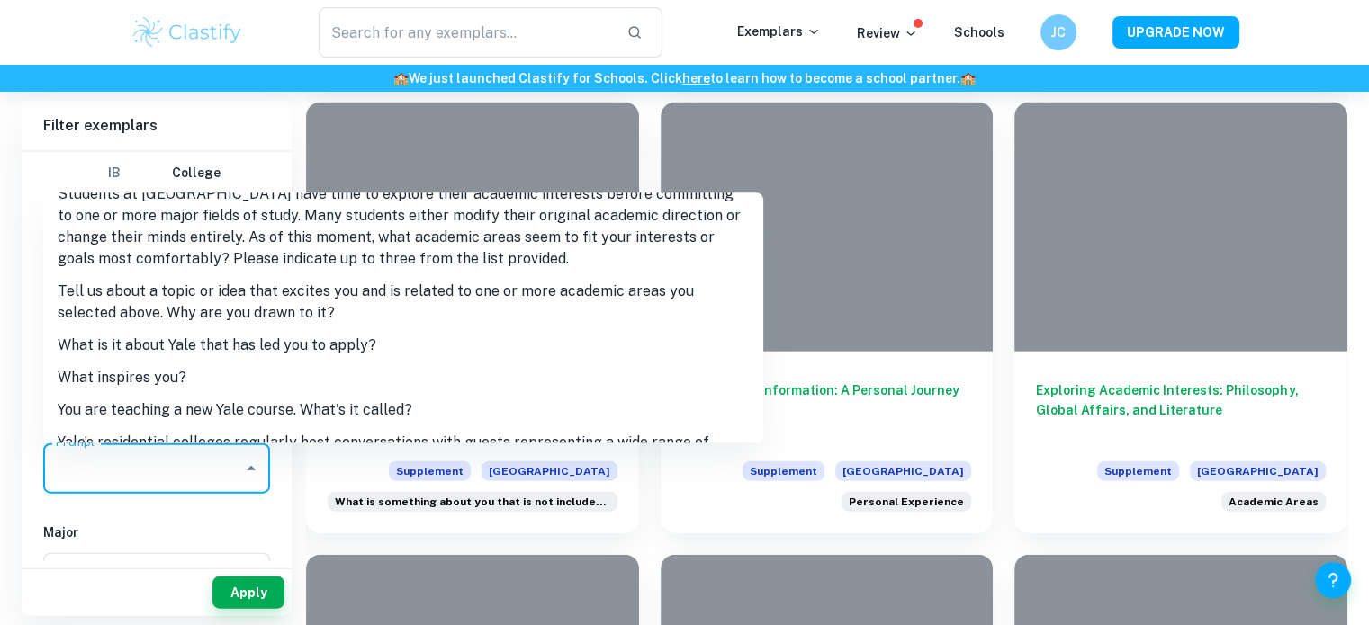
scroll to position [25, 0]
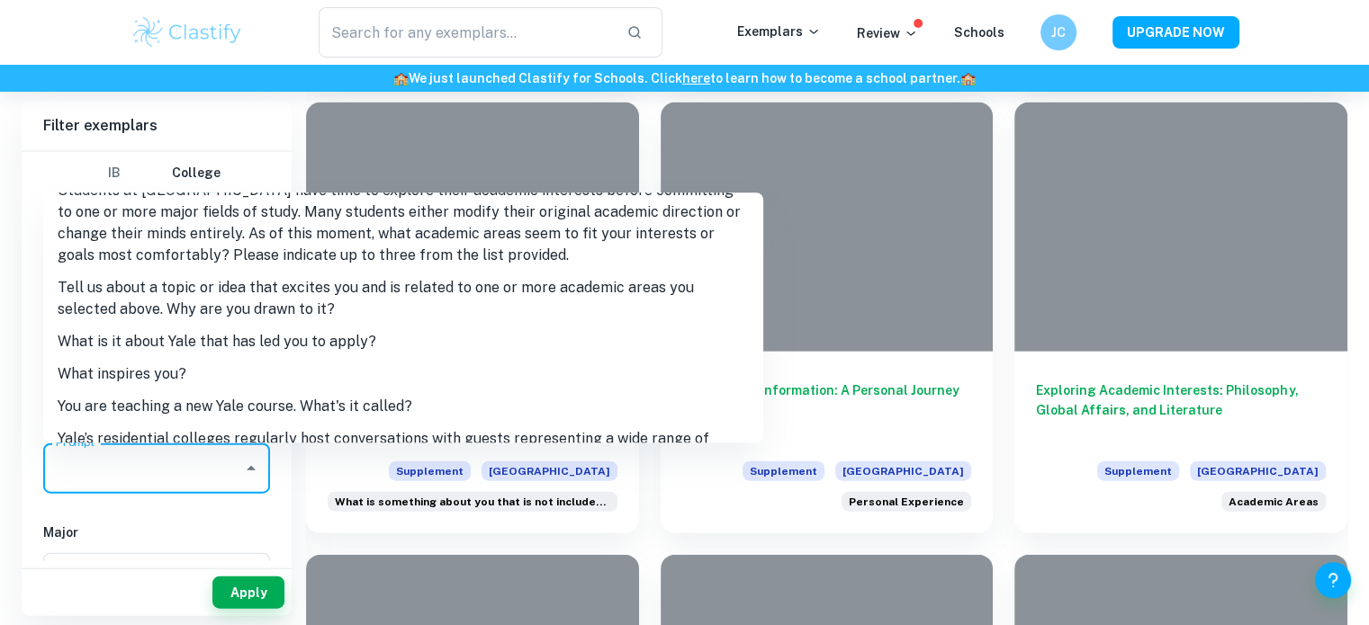
click at [211, 398] on li "You are teaching a new Yale course. What's it called?" at bounding box center [403, 407] width 720 height 32
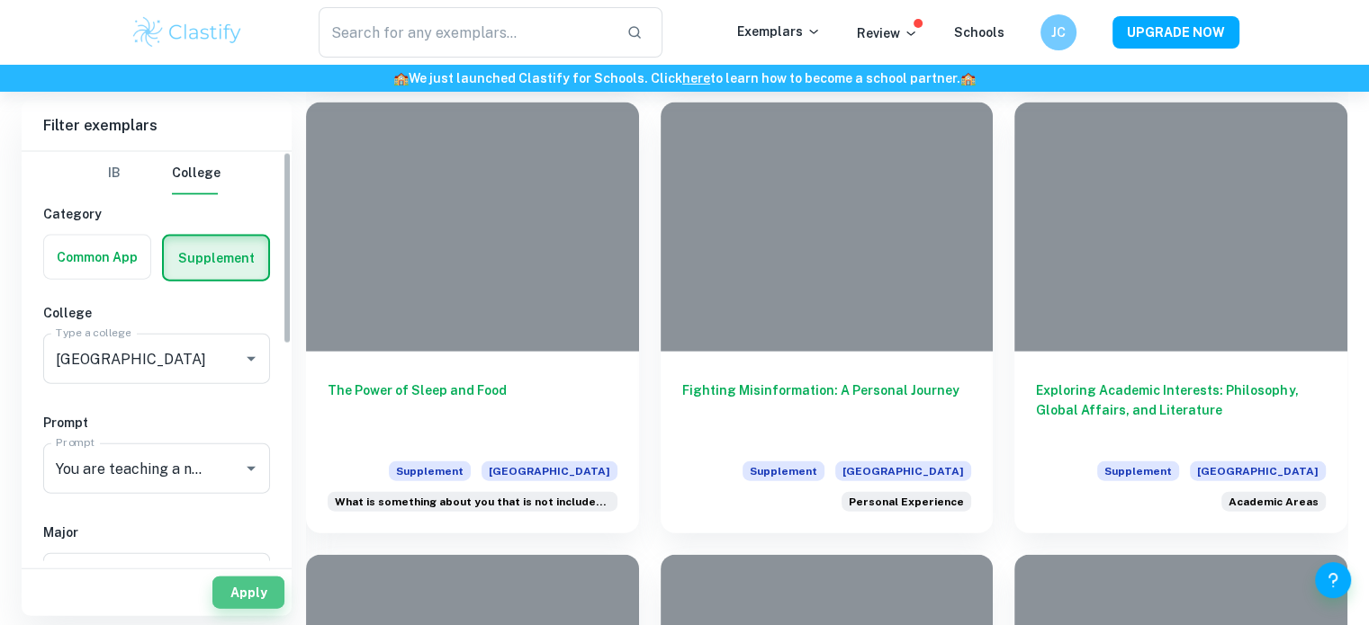
click at [257, 584] on button "Apply" at bounding box center [248, 593] width 72 height 32
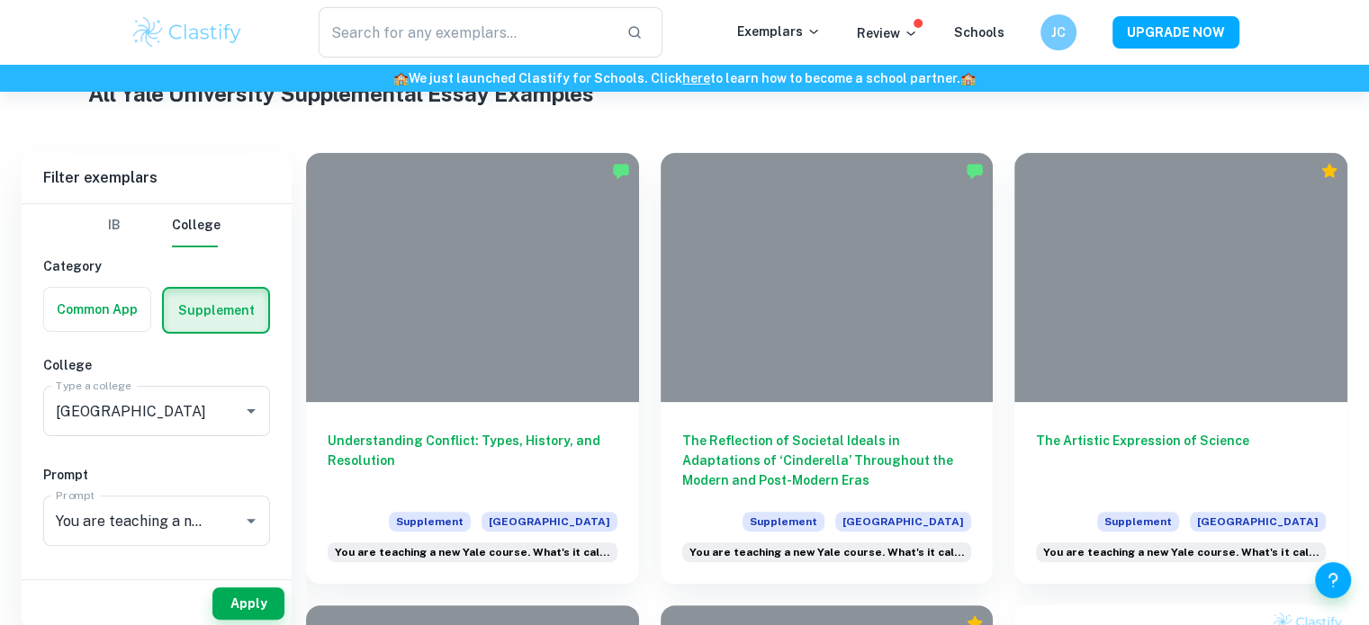
scroll to position [376, 0]
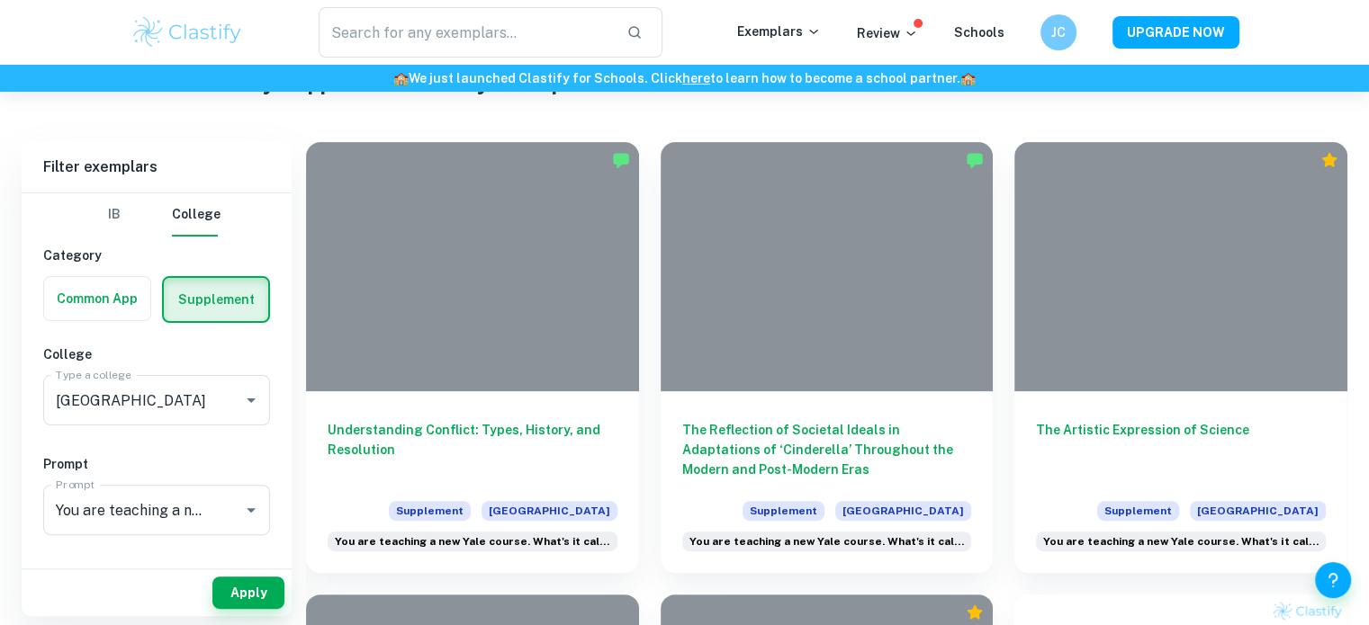
click at [450, 449] on h6 "Understanding Conflict: Types, History, and Resolution" at bounding box center [473, 449] width 290 height 59
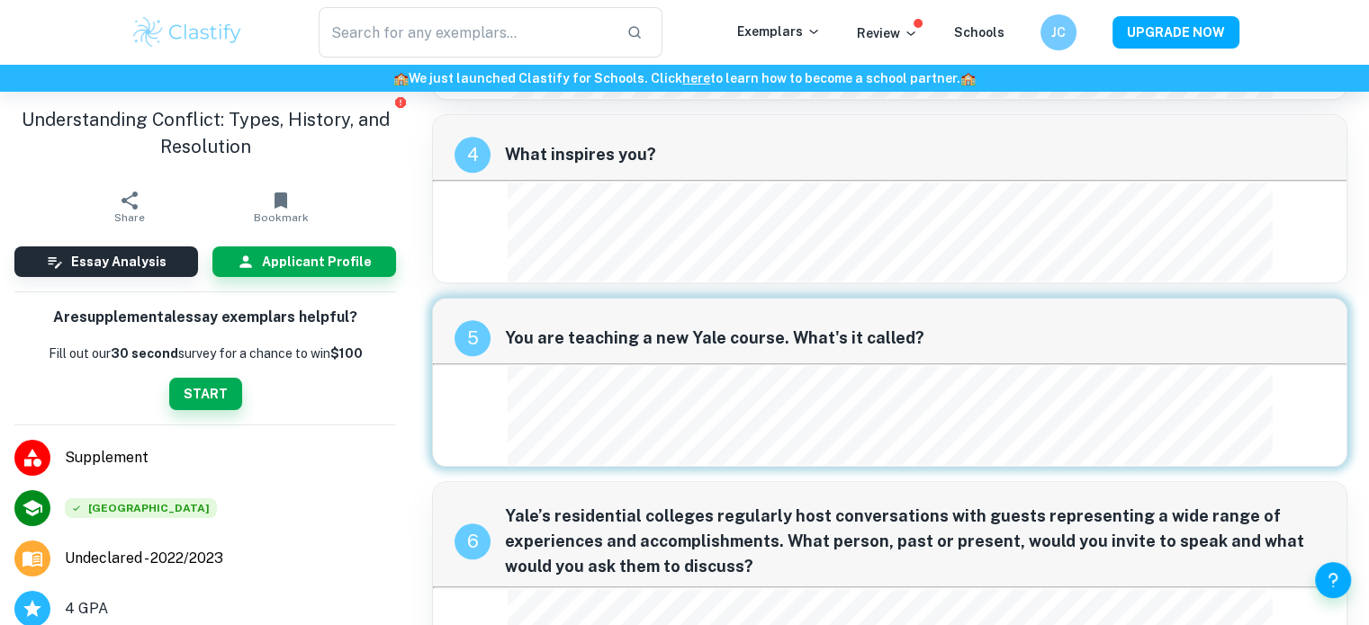
scroll to position [1843, 0]
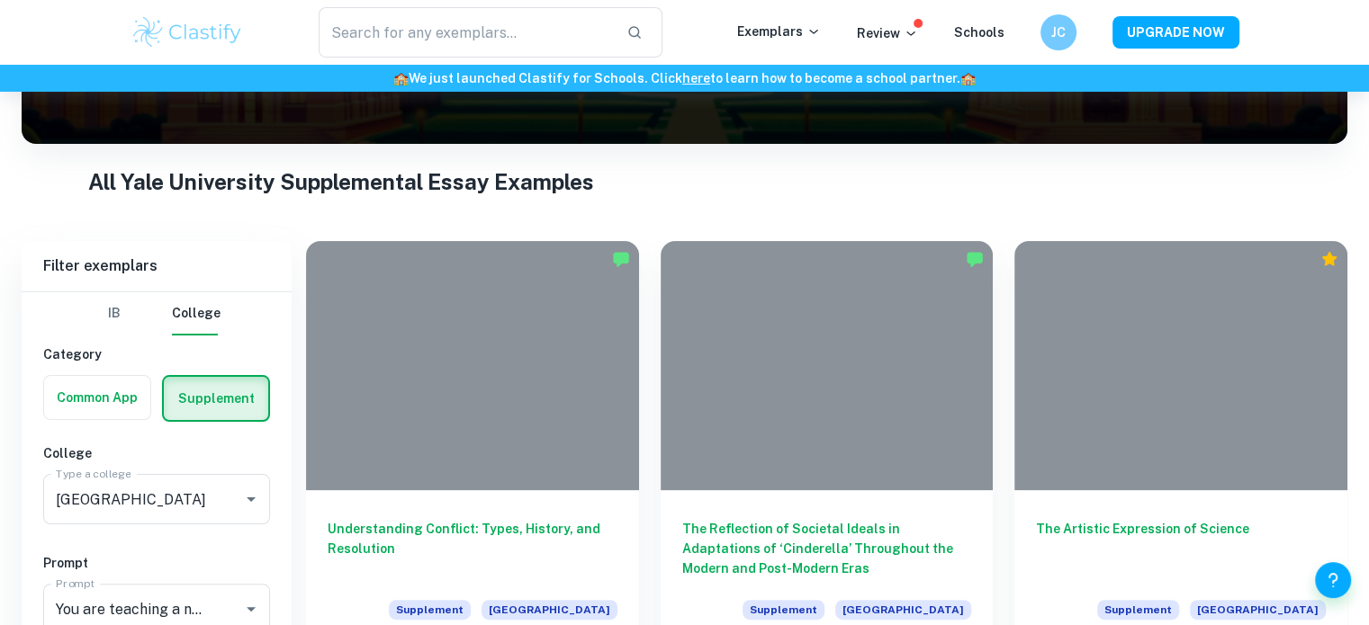
scroll to position [377, 0]
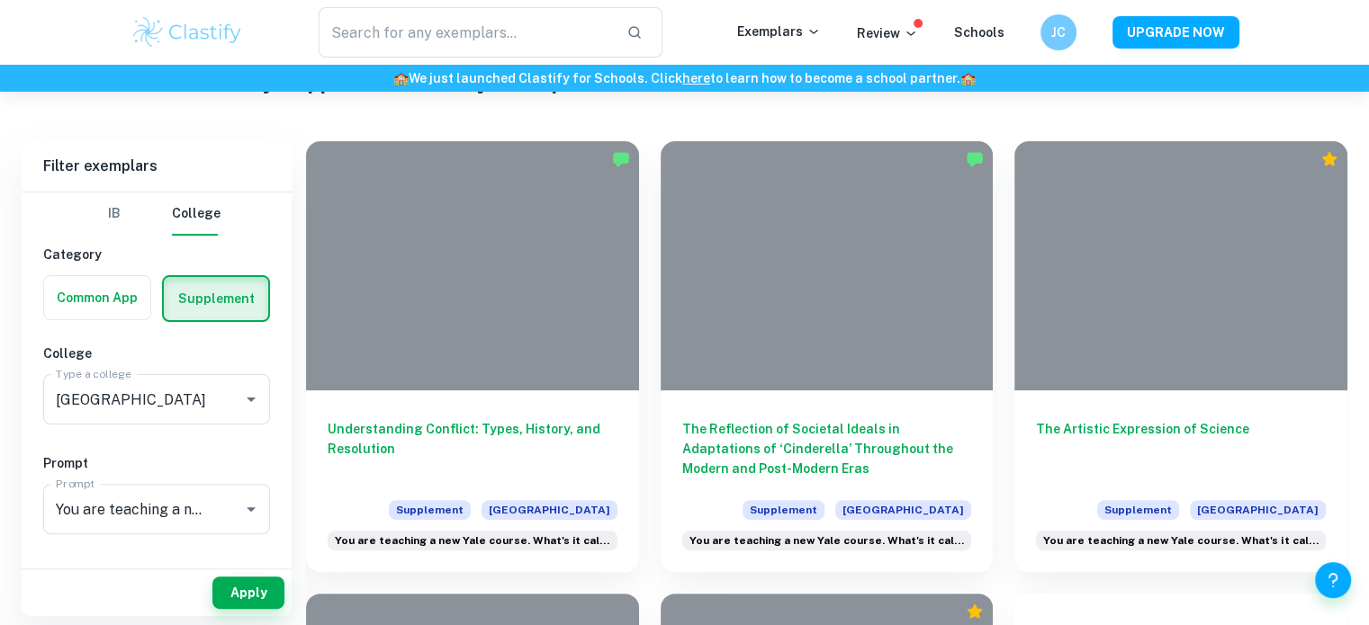
click at [1072, 449] on h6 "The Artistic Expression of Science" at bounding box center [1181, 448] width 290 height 59
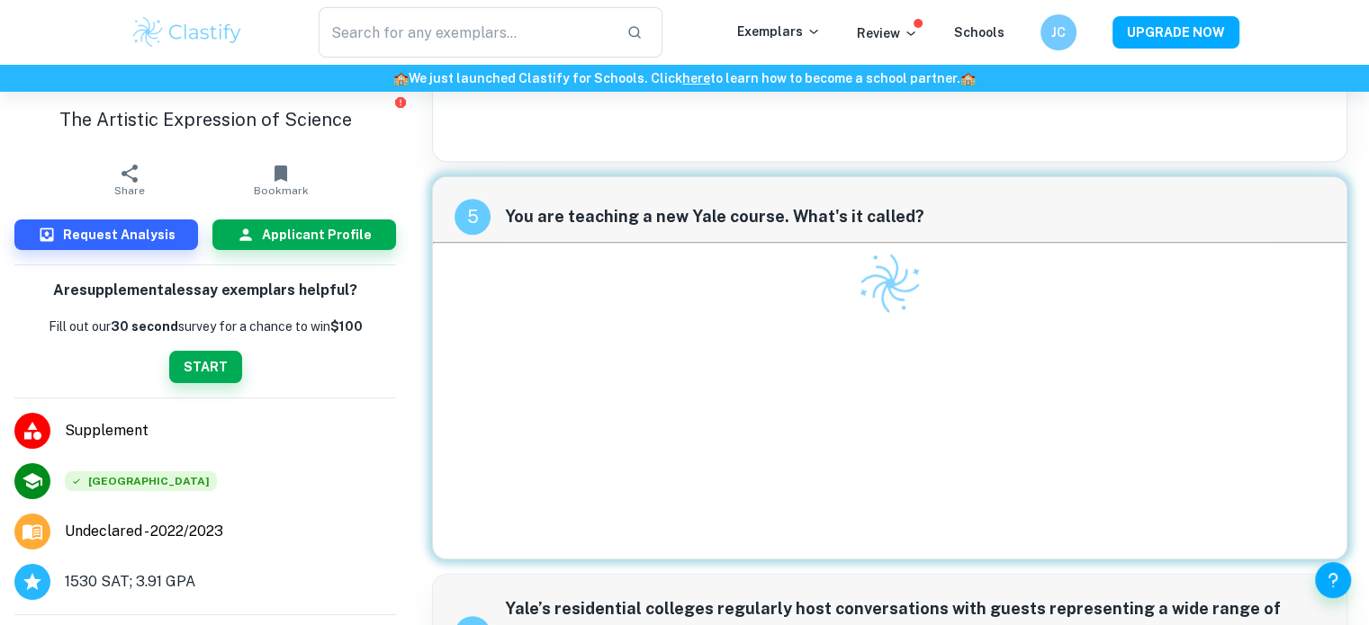
scroll to position [1283, 0]
